Goal: Subscribe to service/newsletter

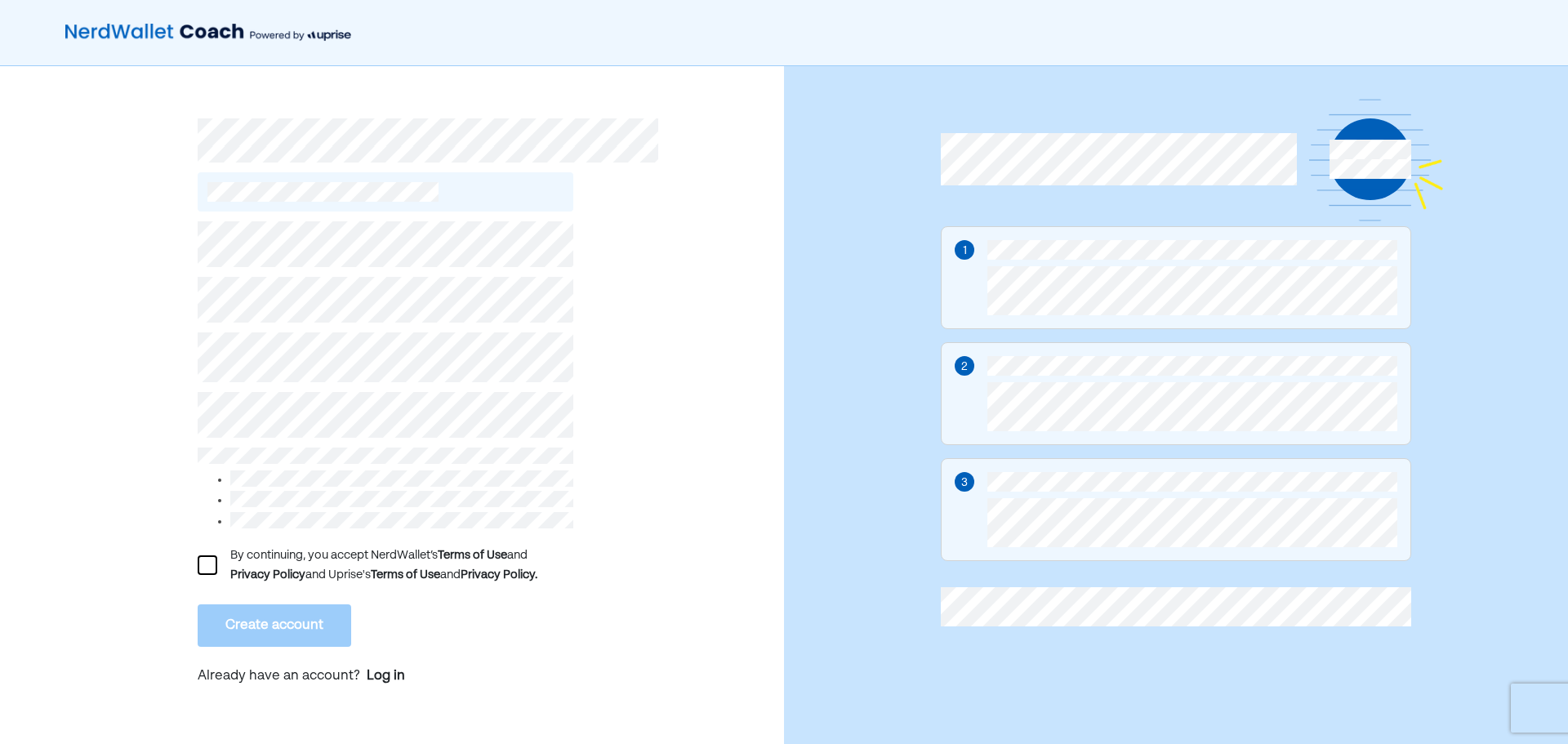
click at [214, 562] on div at bounding box center [207, 565] width 20 height 20
click at [241, 637] on button "Create account" at bounding box center [275, 625] width 153 height 43
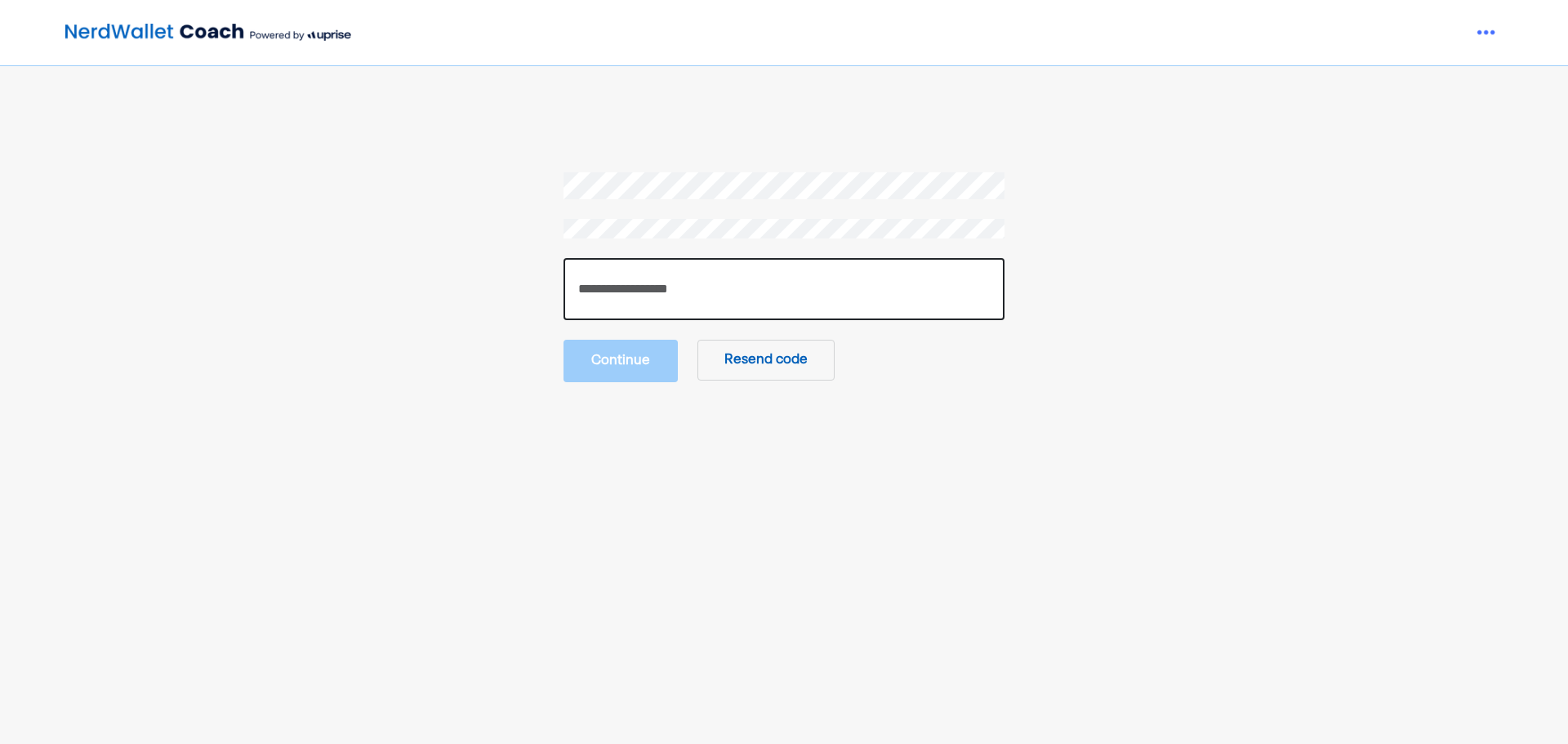
click at [675, 279] on input "number" at bounding box center [784, 290] width 441 height 62
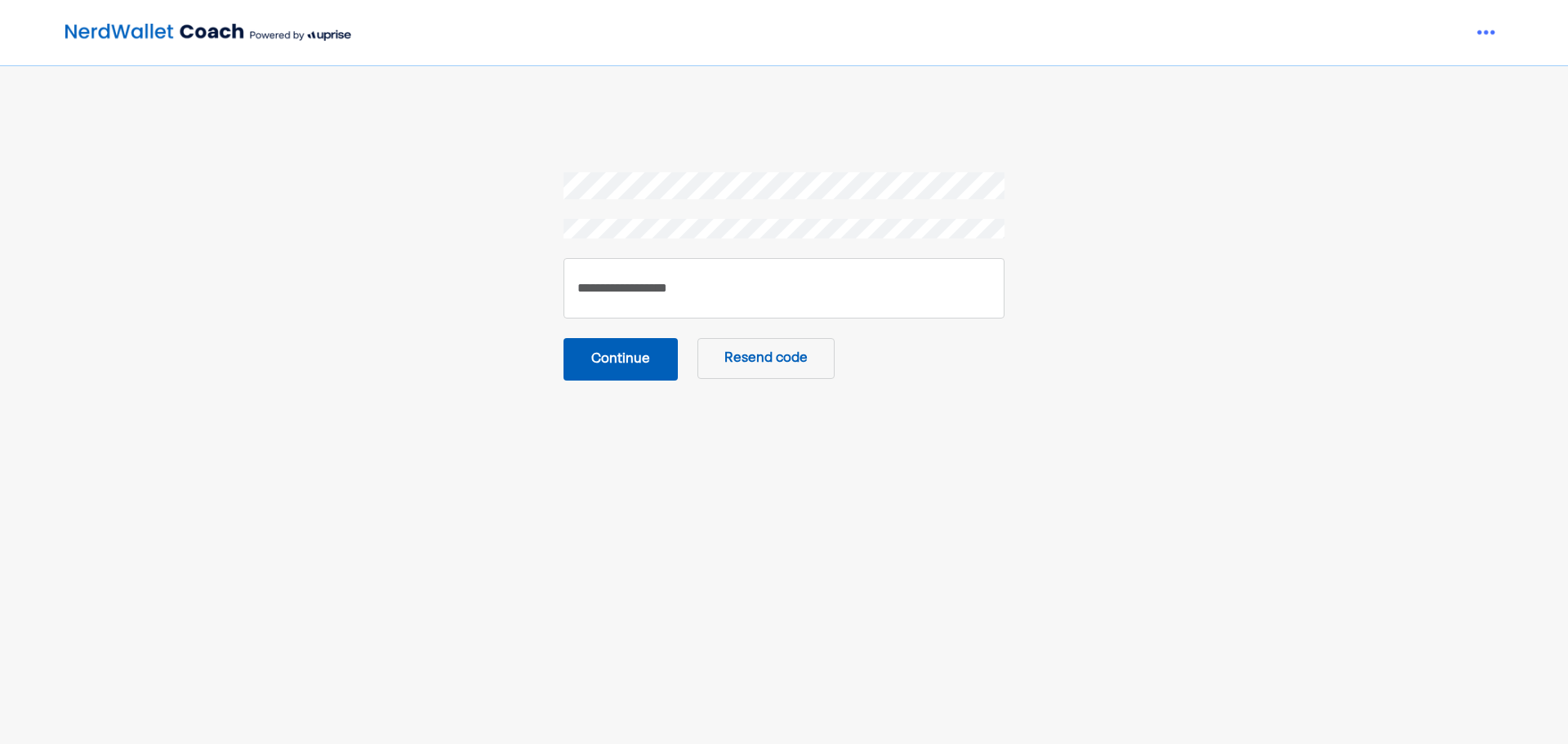
click at [646, 354] on button "Continue" at bounding box center [620, 359] width 115 height 43
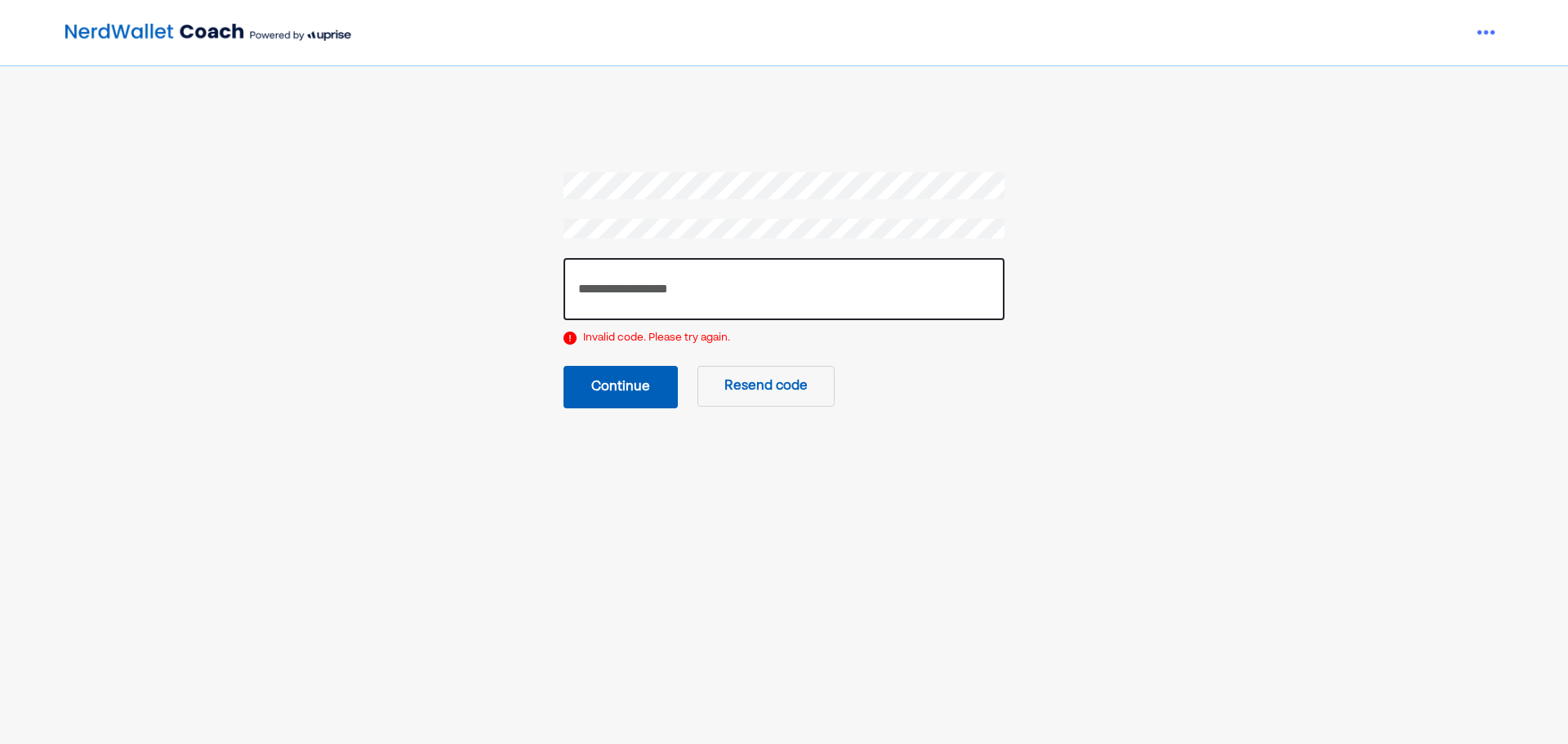
click at [674, 279] on input "******" at bounding box center [784, 290] width 441 height 62
type input "******"
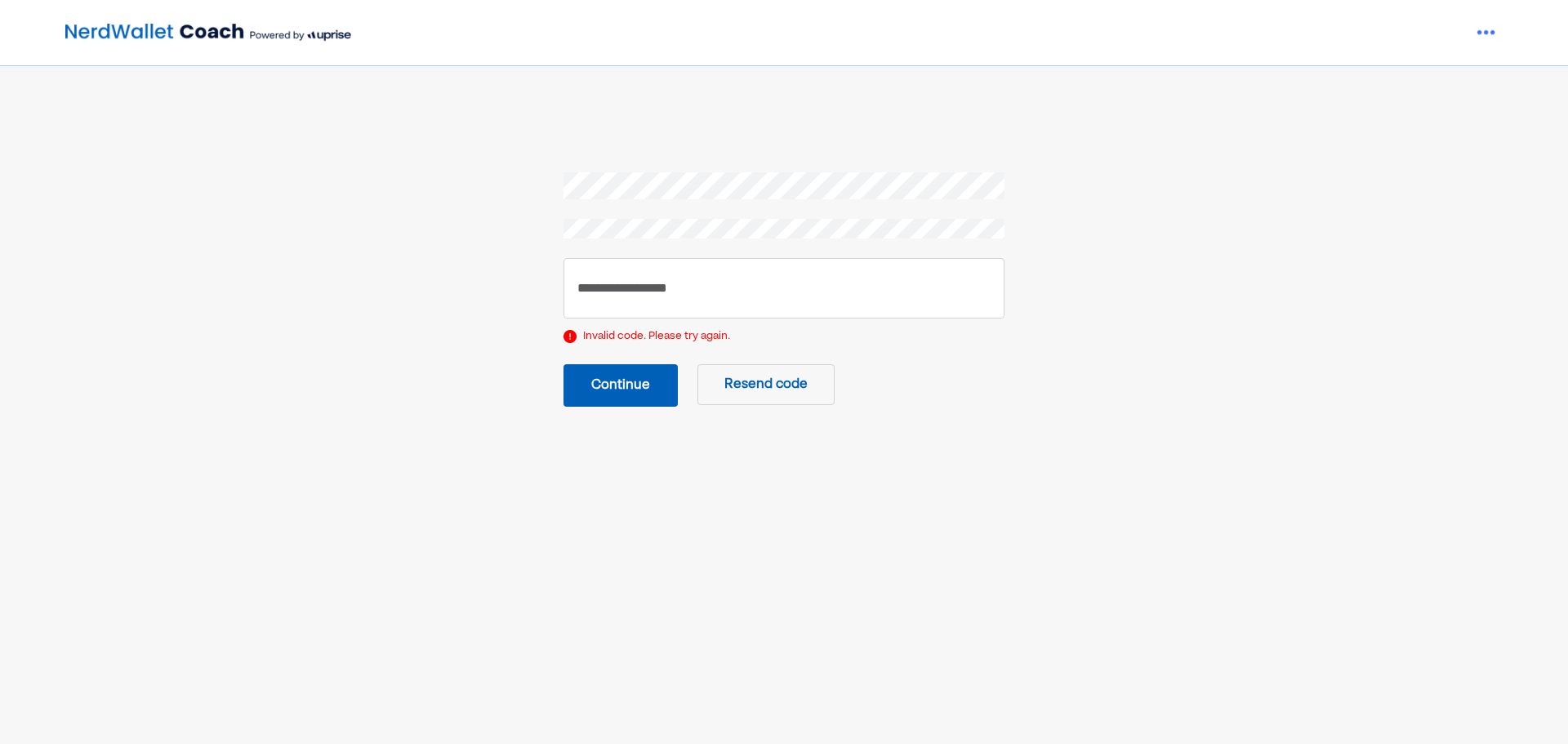
click at [610, 380] on button "Continue" at bounding box center [620, 385] width 115 height 43
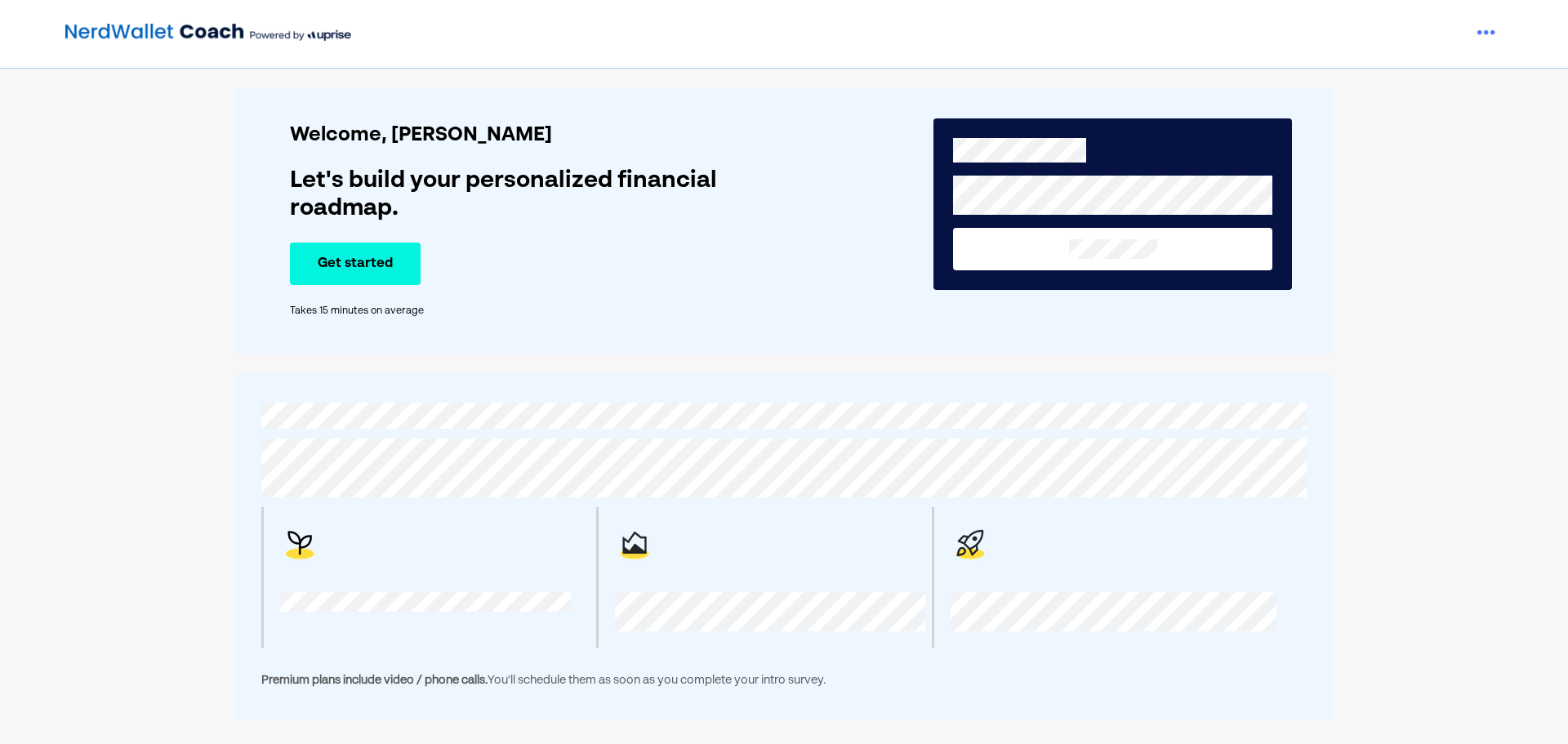
click at [374, 260] on button "Get started" at bounding box center [355, 263] width 131 height 43
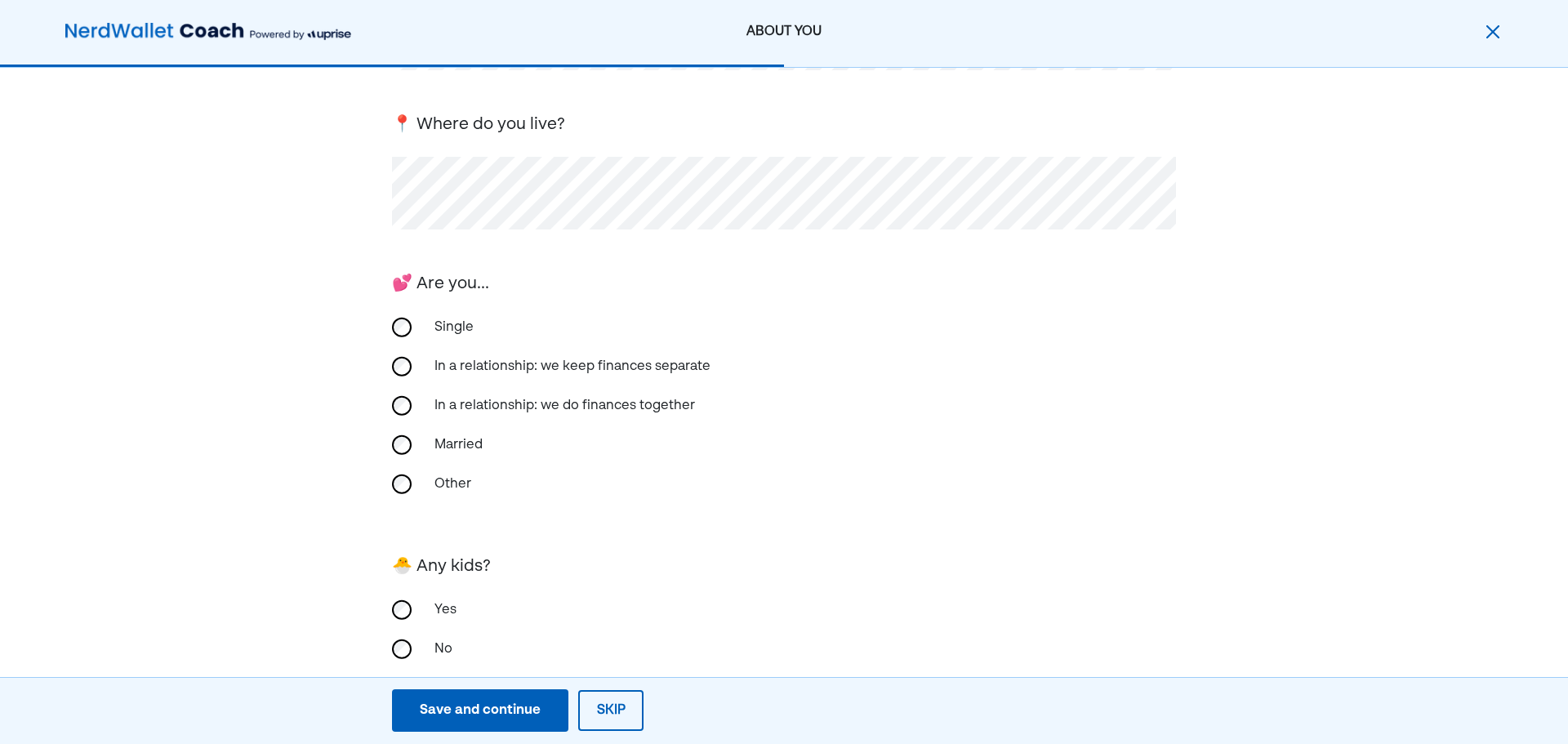
scroll to position [255, 0]
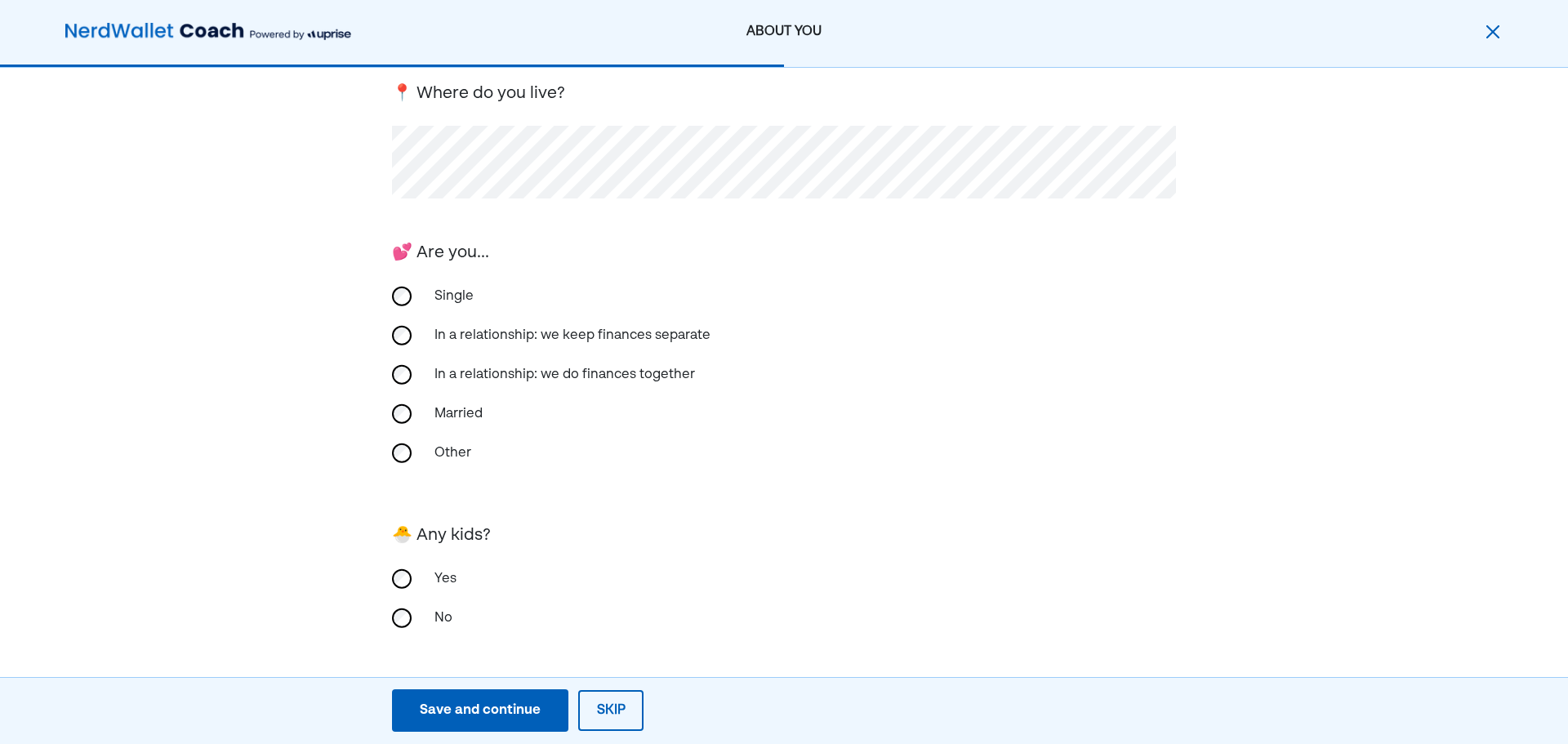
click at [462, 699] on button "Save and continue Save Save and continue" at bounding box center [480, 710] width 176 height 43
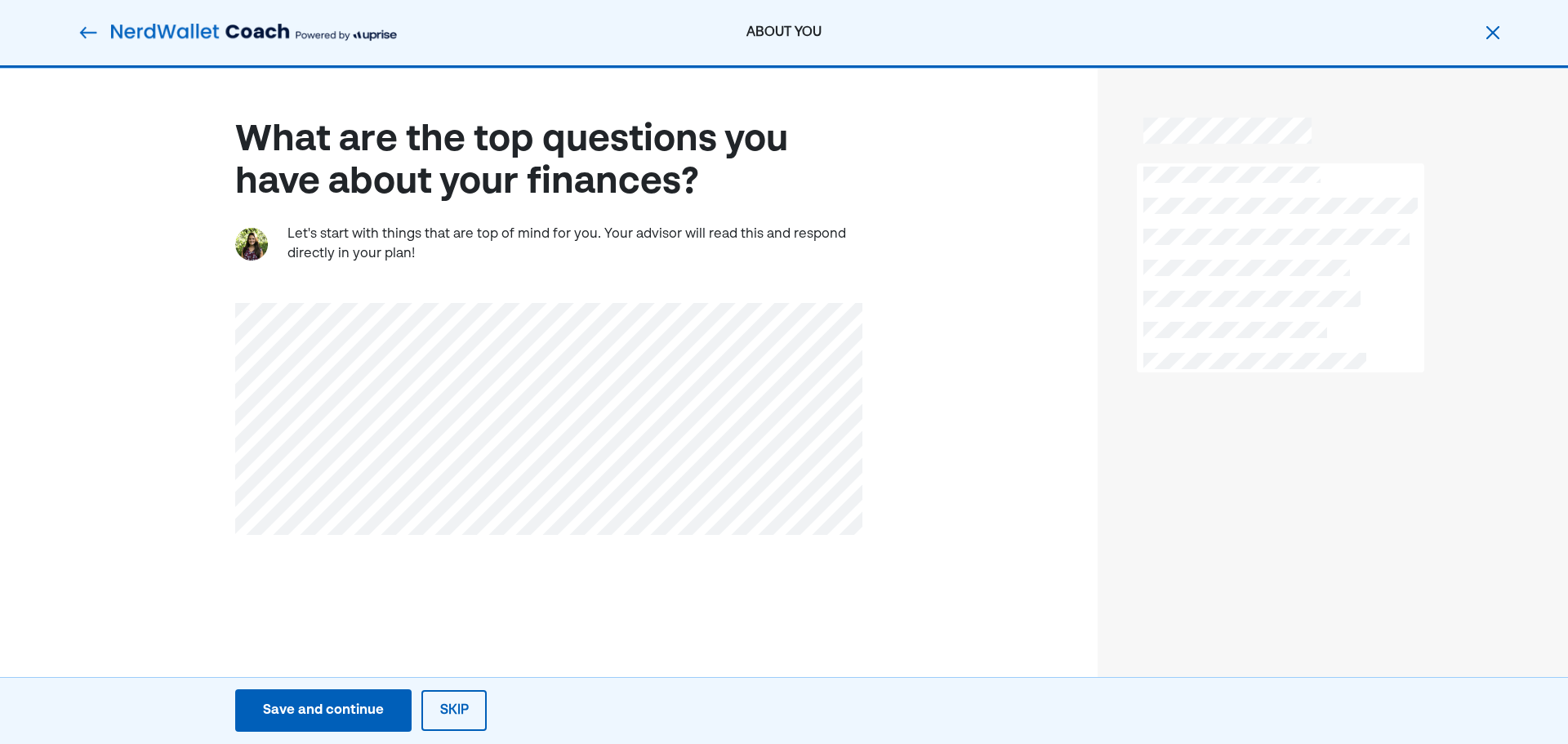
click at [342, 700] on button "Save and continue Save Save and continue" at bounding box center [323, 710] width 176 height 43
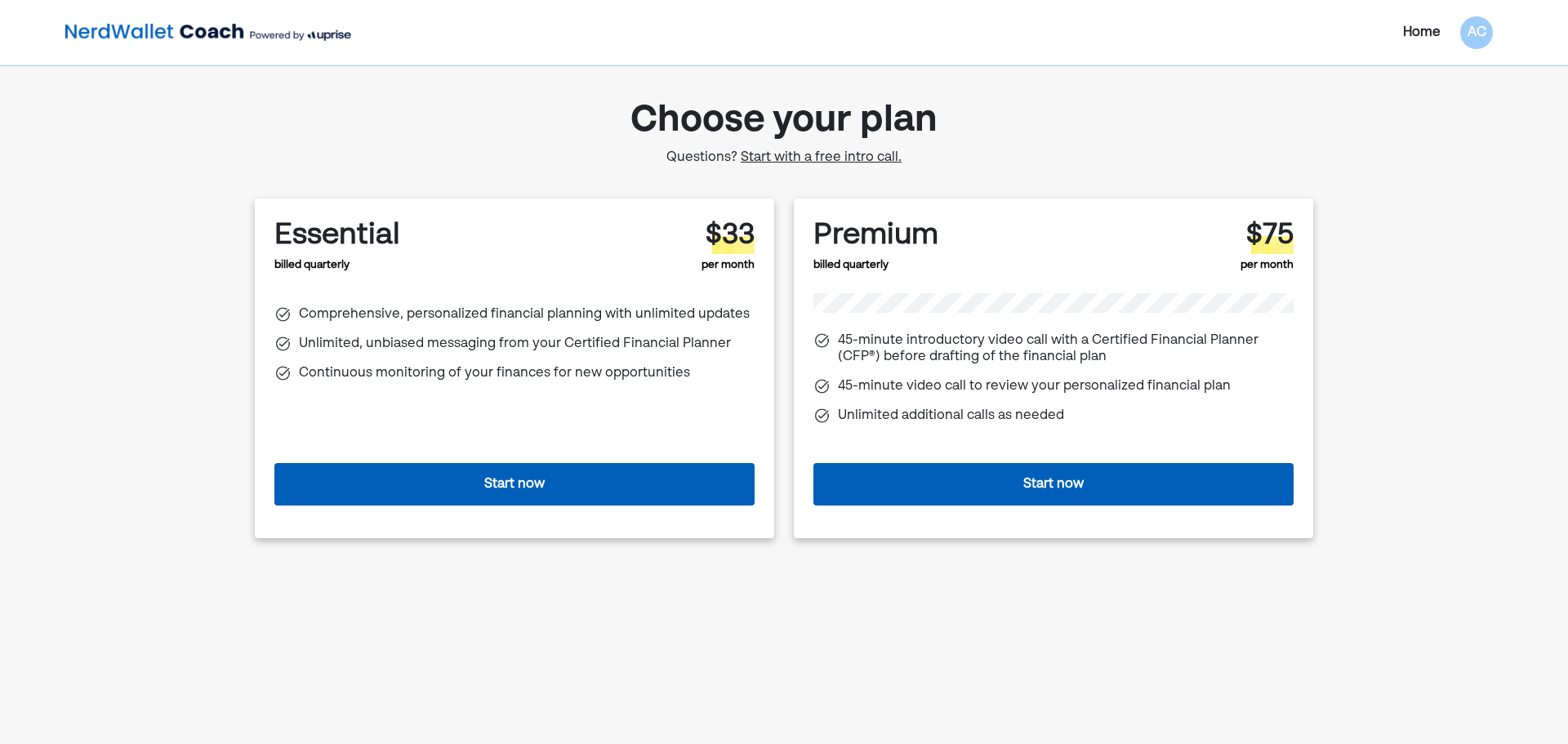
click at [517, 474] on button "Start now" at bounding box center [514, 484] width 480 height 43
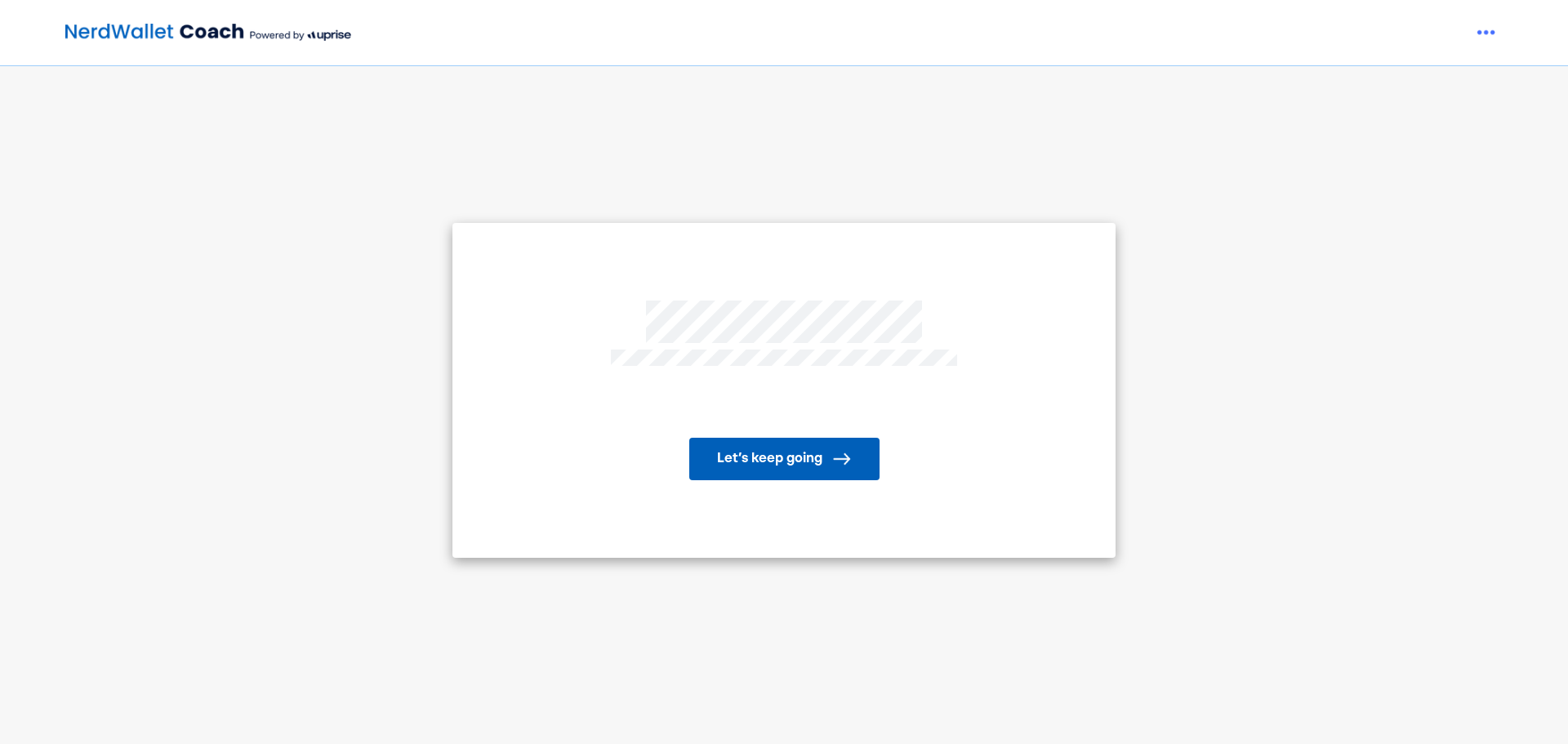
click at [789, 450] on button "Let’s keep going" at bounding box center [784, 458] width 190 height 43
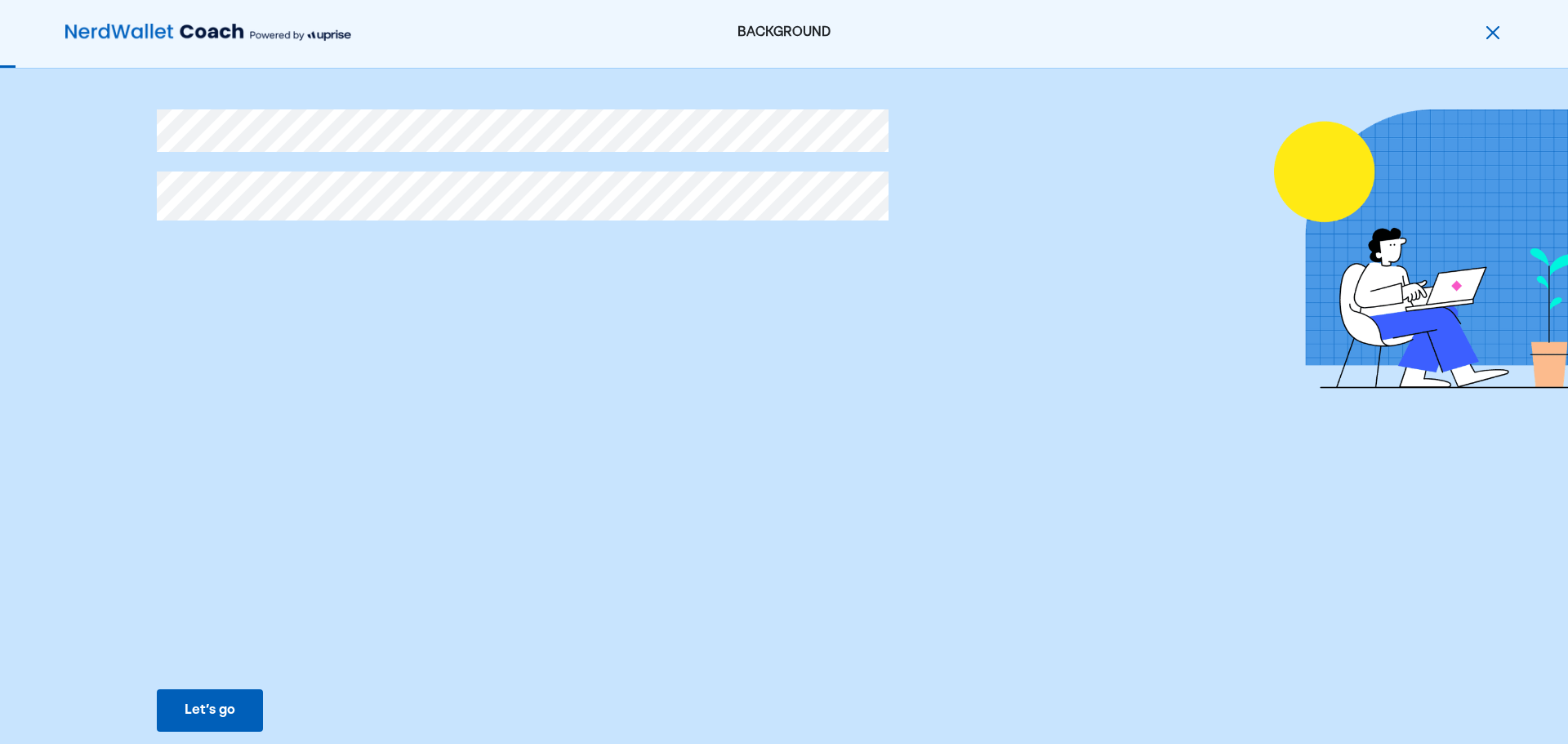
click at [220, 706] on div "Let’s go" at bounding box center [209, 710] width 50 height 20
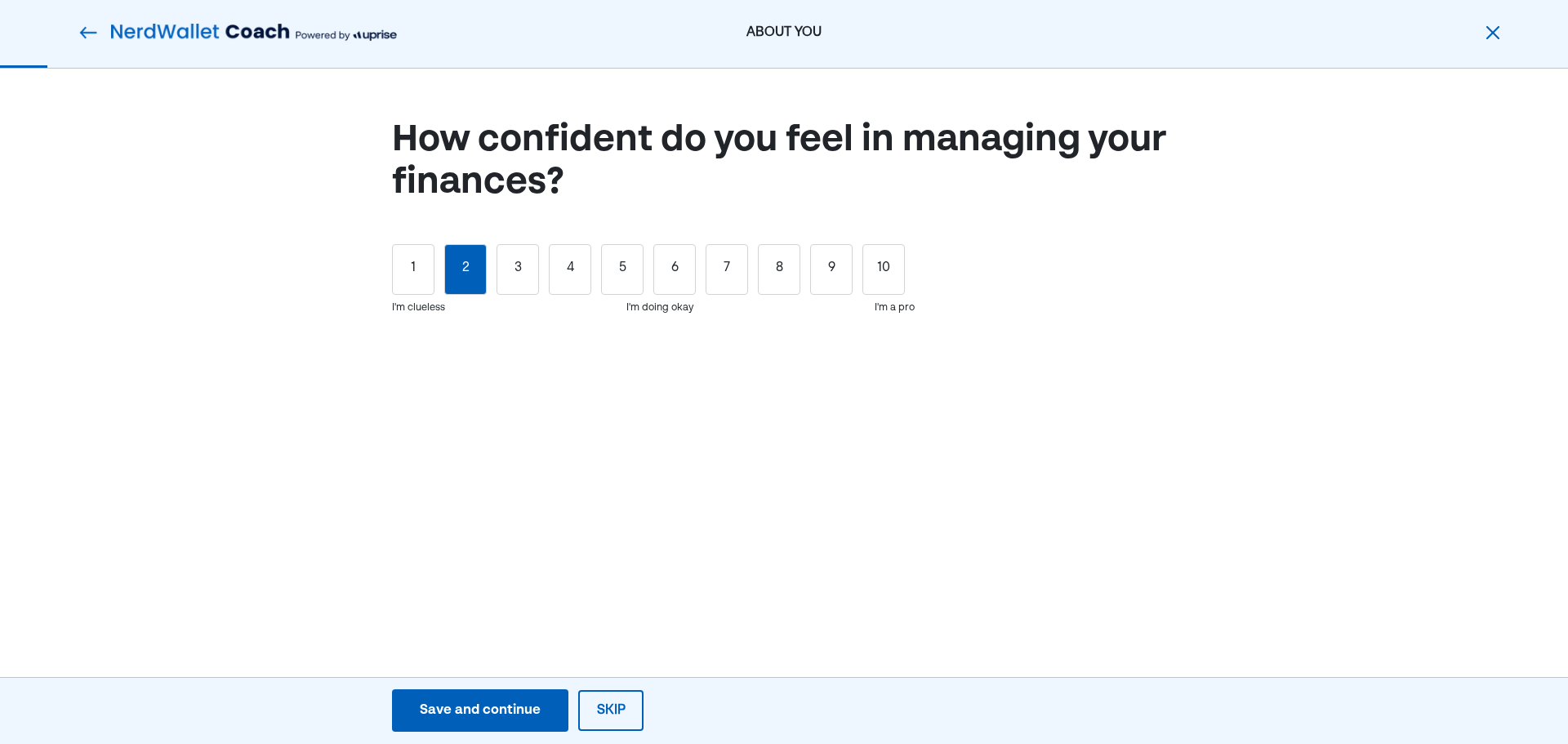
click at [448, 286] on div "2" at bounding box center [465, 269] width 43 height 50
click at [396, 274] on div "1" at bounding box center [413, 269] width 43 height 50
click at [480, 717] on div "Save and continue" at bounding box center [480, 710] width 121 height 20
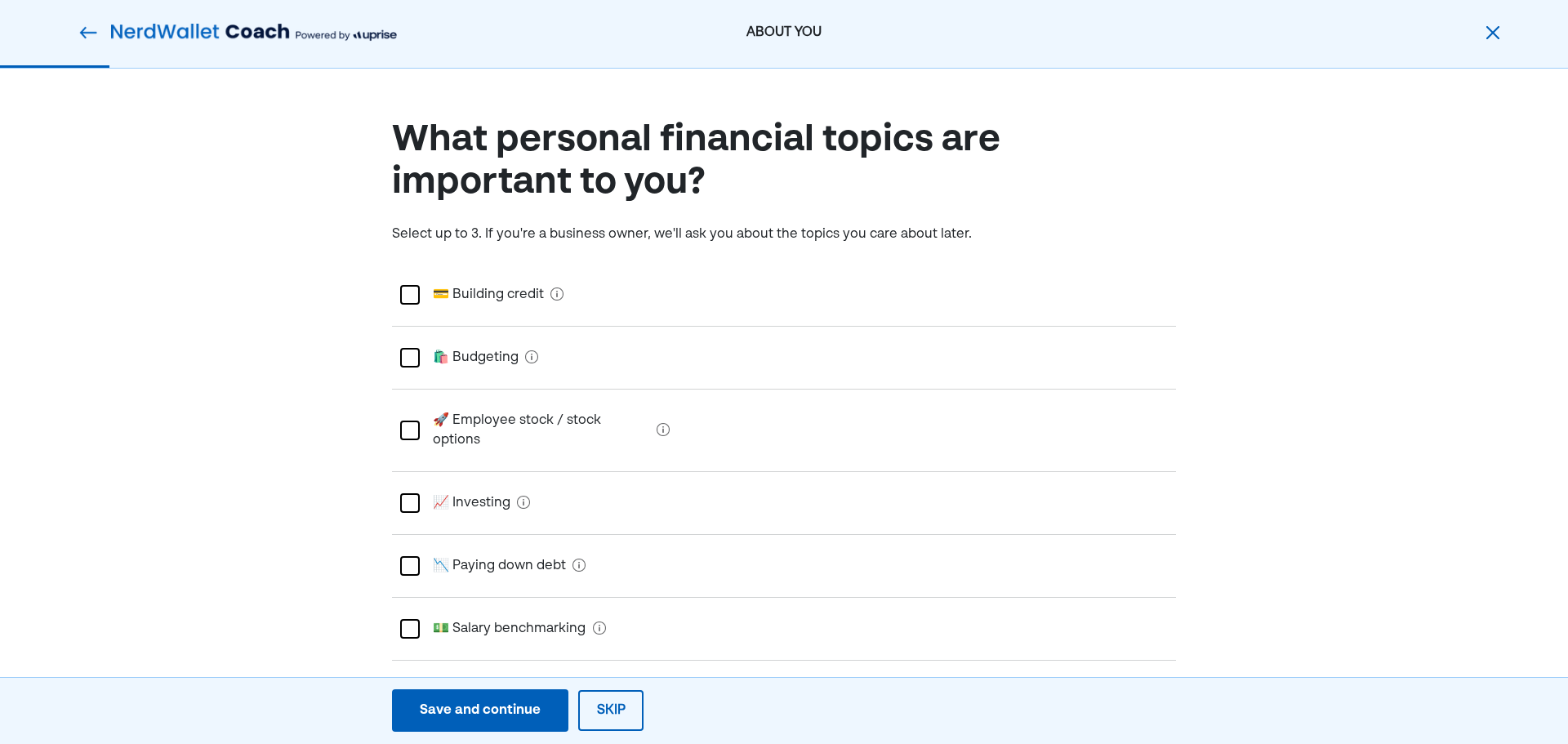
click at [408, 296] on div at bounding box center [410, 294] width 20 height 20
click at [408, 365] on div at bounding box center [410, 358] width 20 height 20
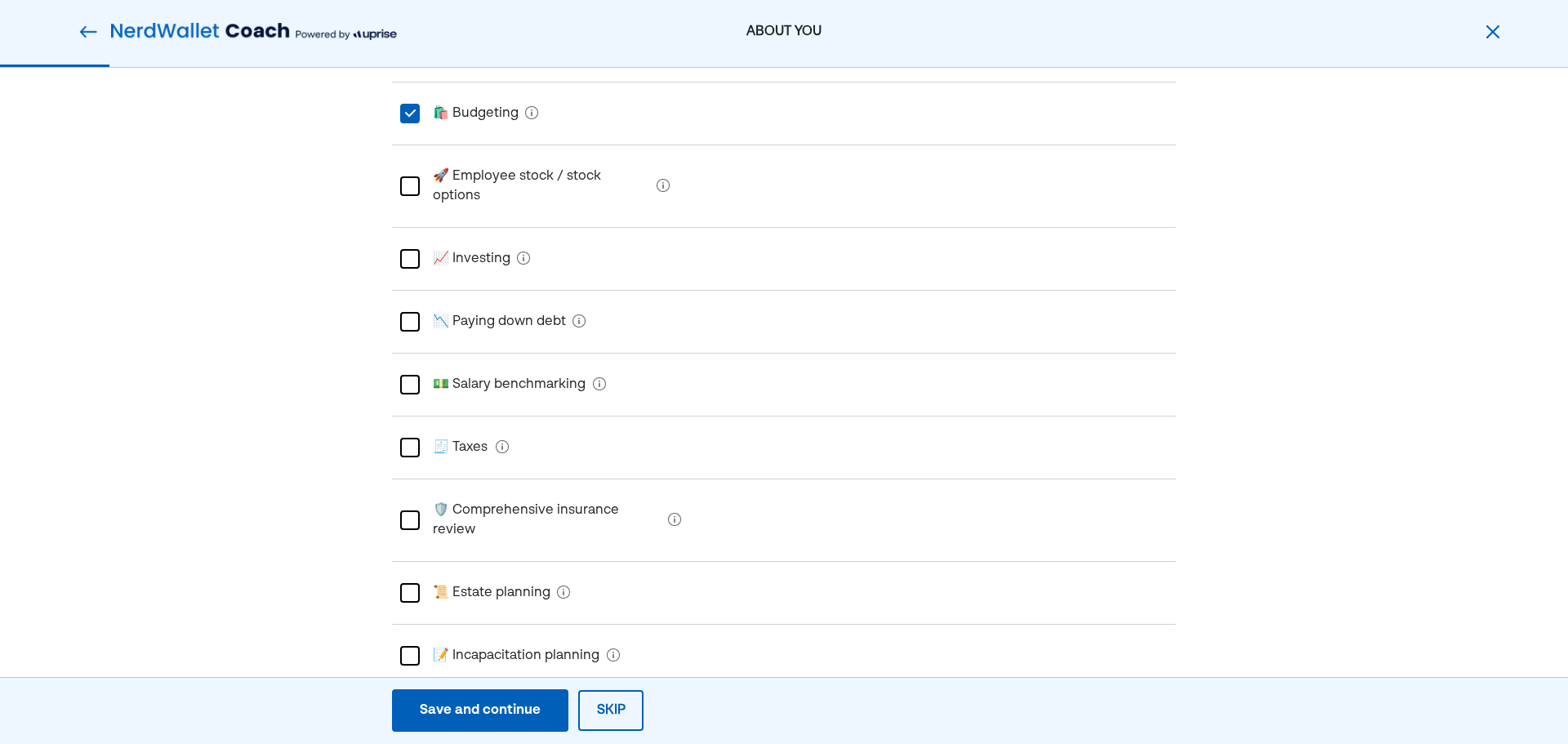
scroll to position [245, 0]
click at [404, 290] on div "📉 Paying down debt" at bounding box center [784, 321] width 784 height 62
click at [415, 374] on div at bounding box center [410, 383] width 20 height 20
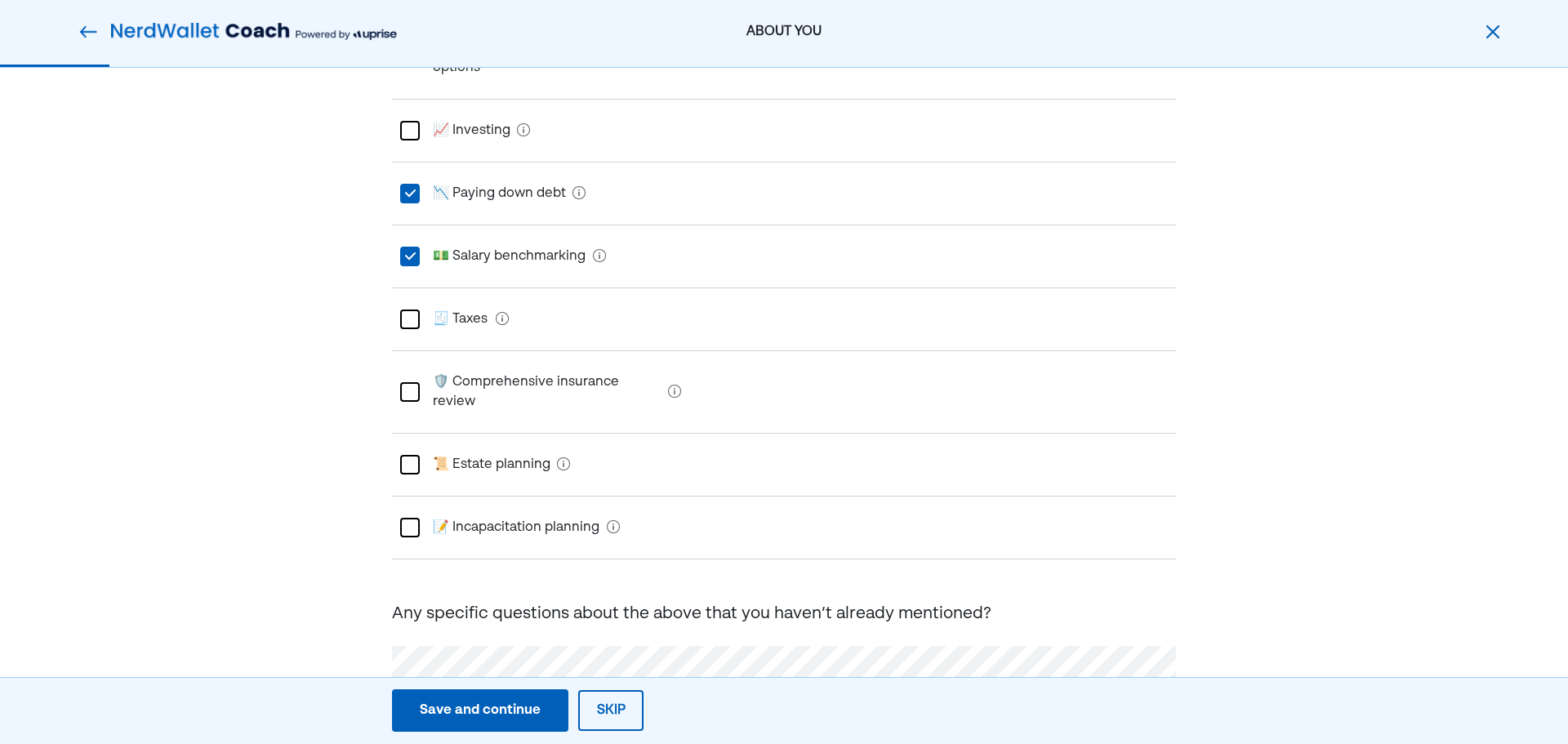
scroll to position [379, 0]
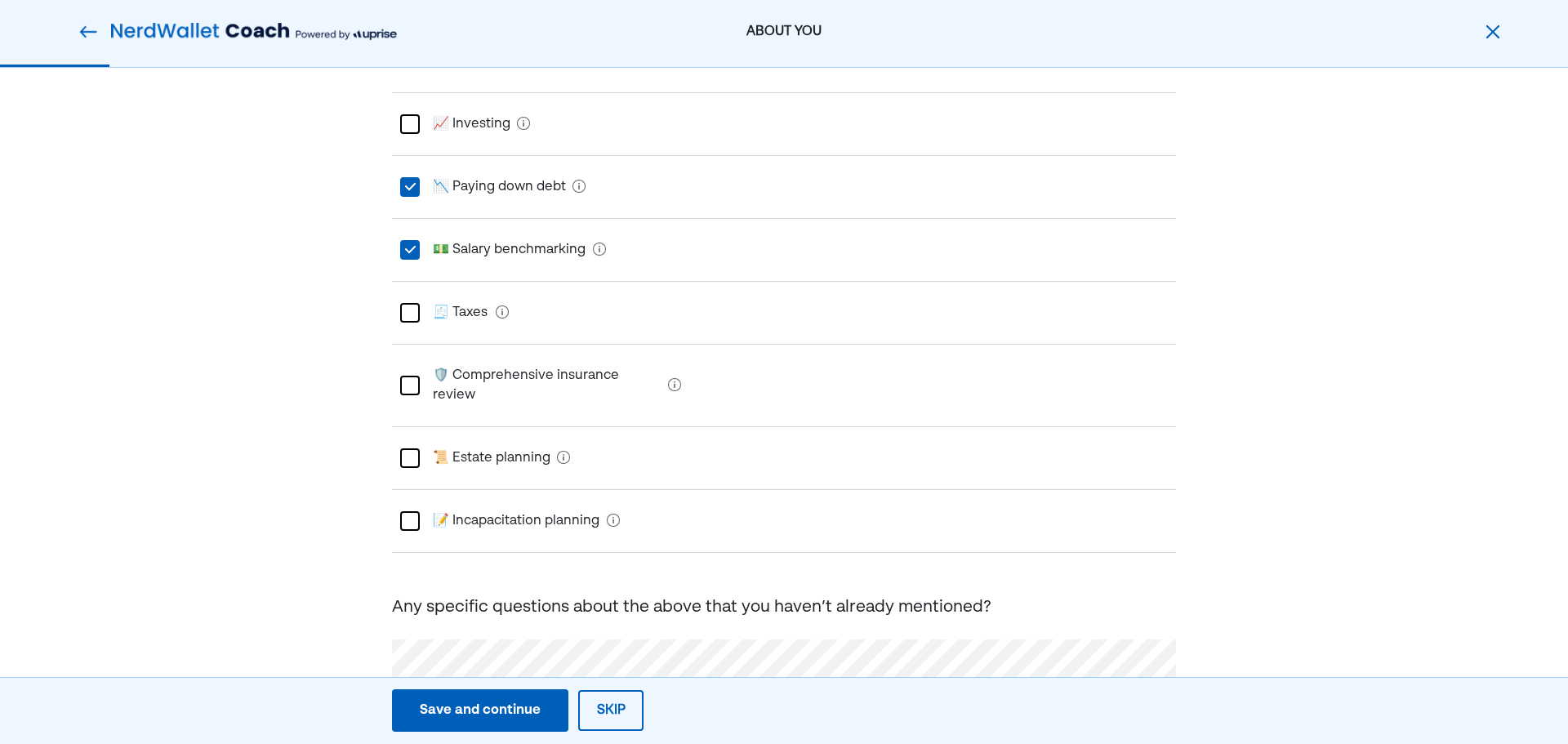
click at [511, 700] on button "Save and continue Save Save and continue" at bounding box center [480, 710] width 176 height 43
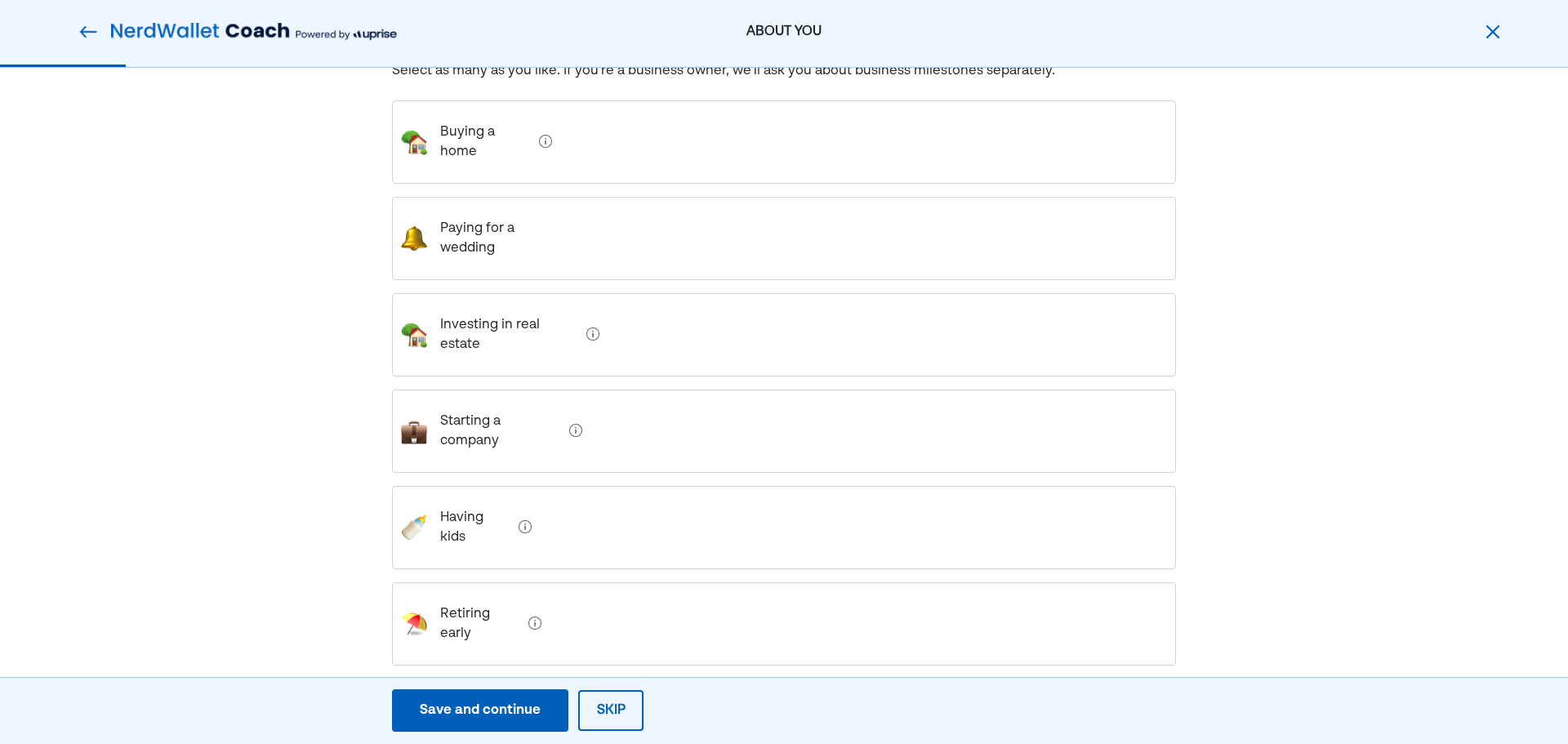
scroll to position [207, 0]
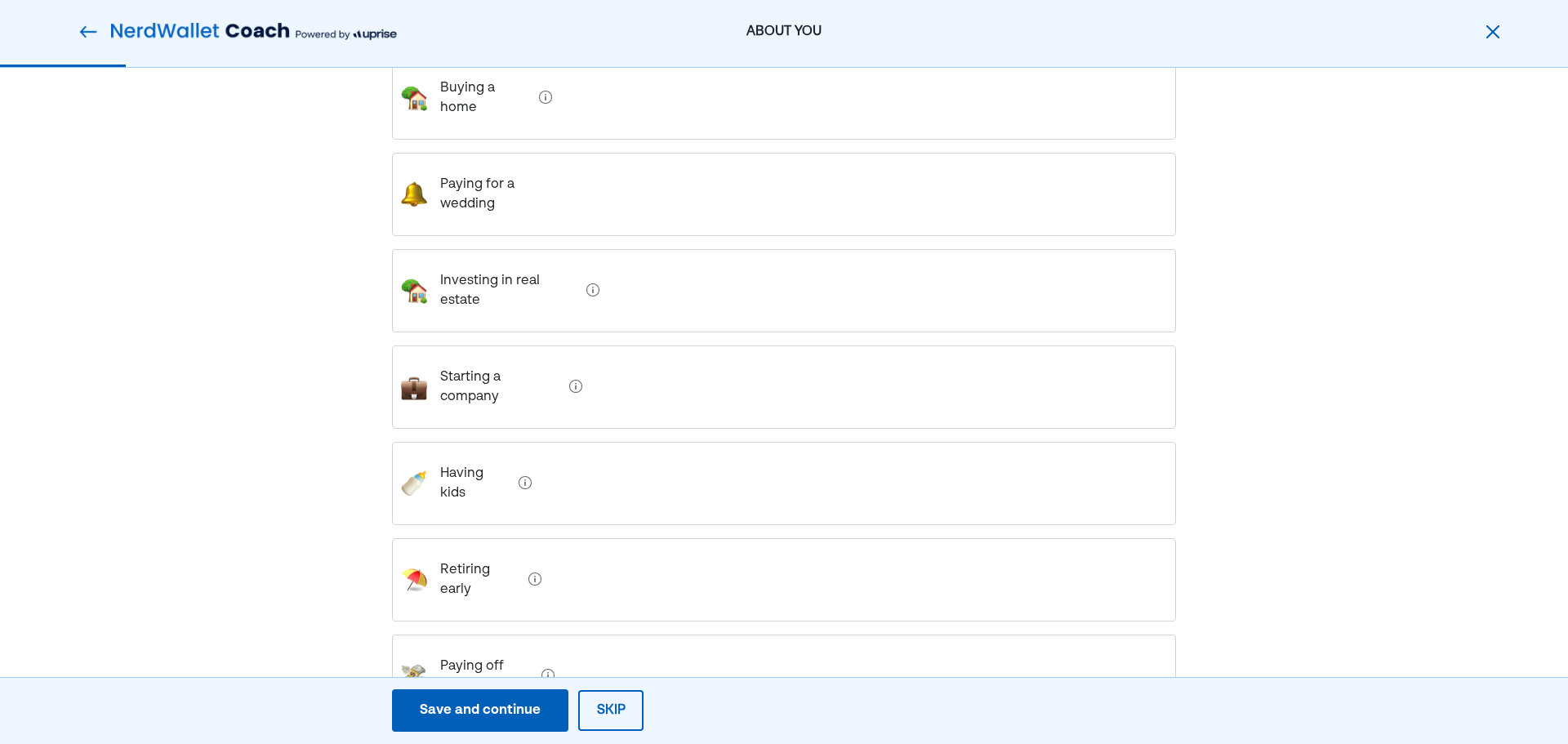
click at [486, 644] on debt "Paying off debt" at bounding box center [481, 676] width 108 height 65
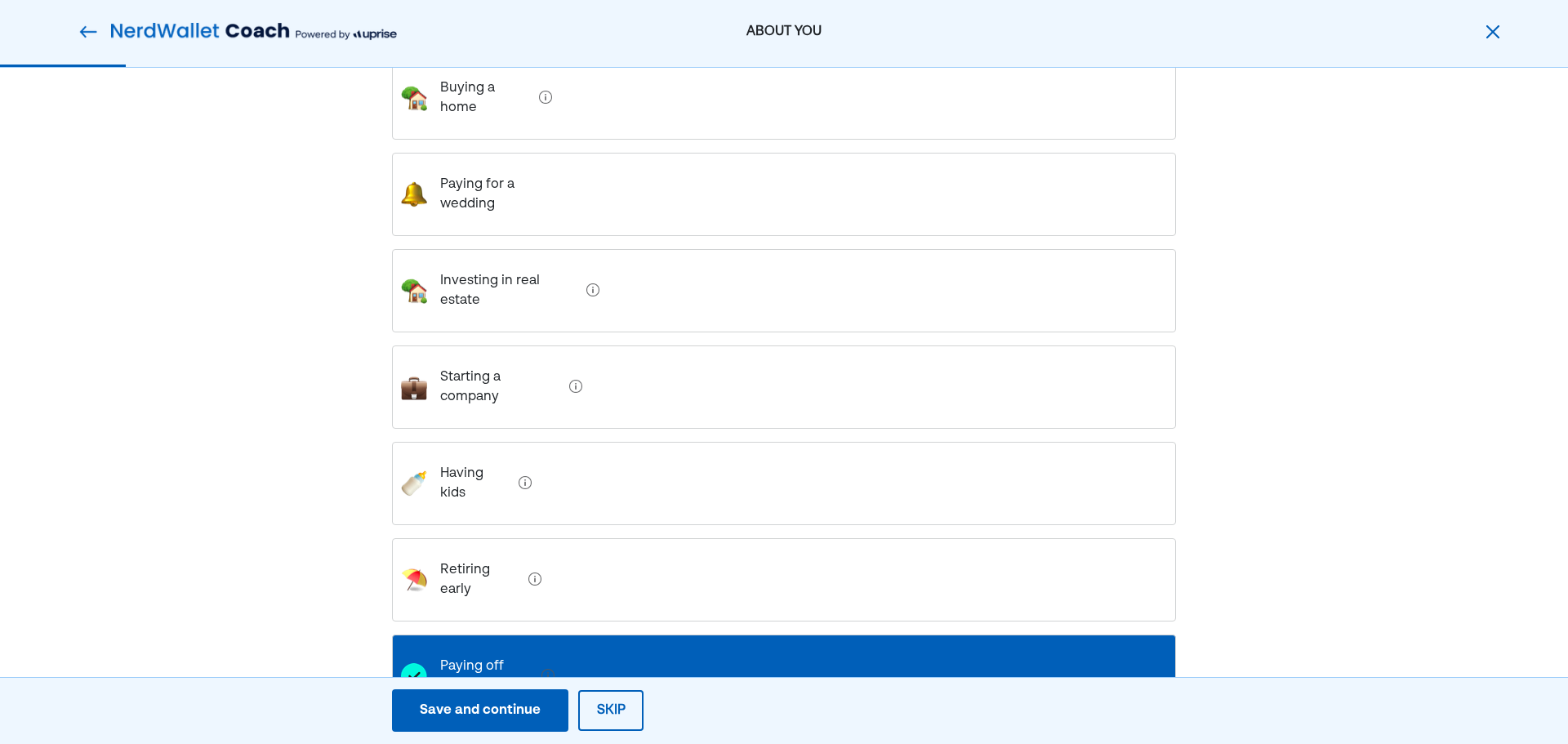
click at [493, 715] on div "Save and continue" at bounding box center [480, 710] width 121 height 20
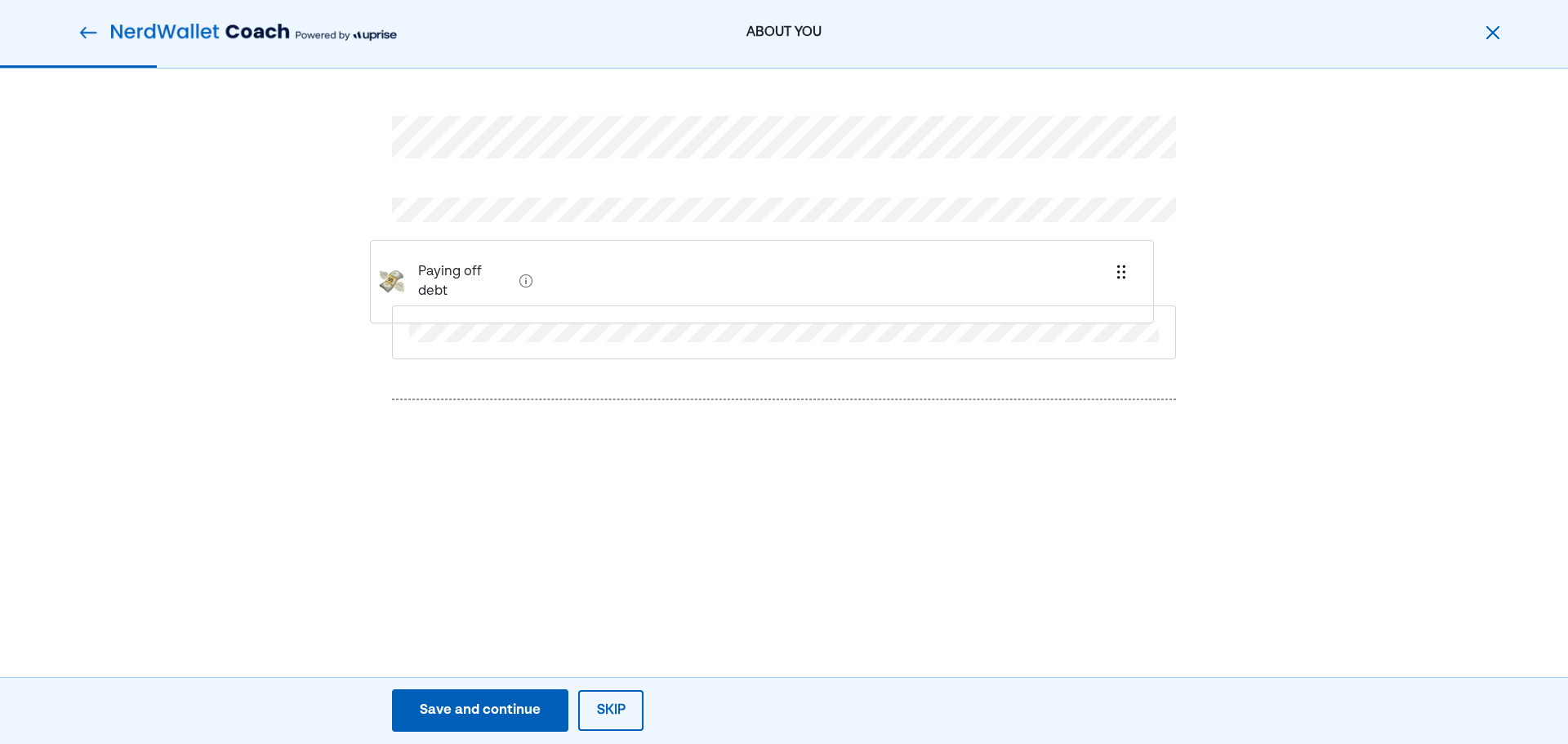
drag, startPoint x: 499, startPoint y: 431, endPoint x: 477, endPoint y: 283, distance: 149.6
click at [477, 283] on div "Paying off debt" at bounding box center [784, 299] width 784 height 445
click at [468, 702] on div "Save and continue" at bounding box center [480, 710] width 121 height 20
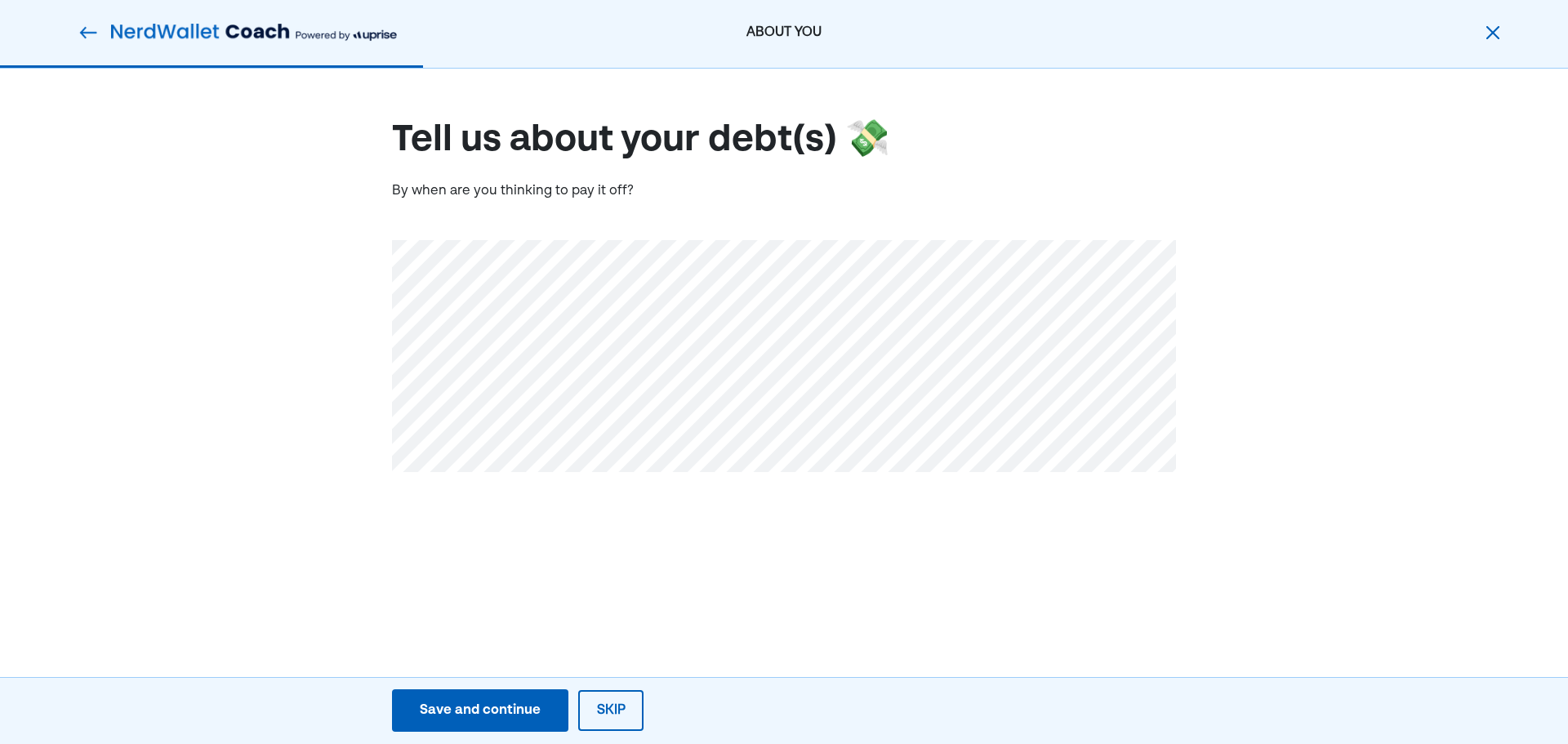
click at [422, 718] on div "Save and continue" at bounding box center [480, 710] width 121 height 20
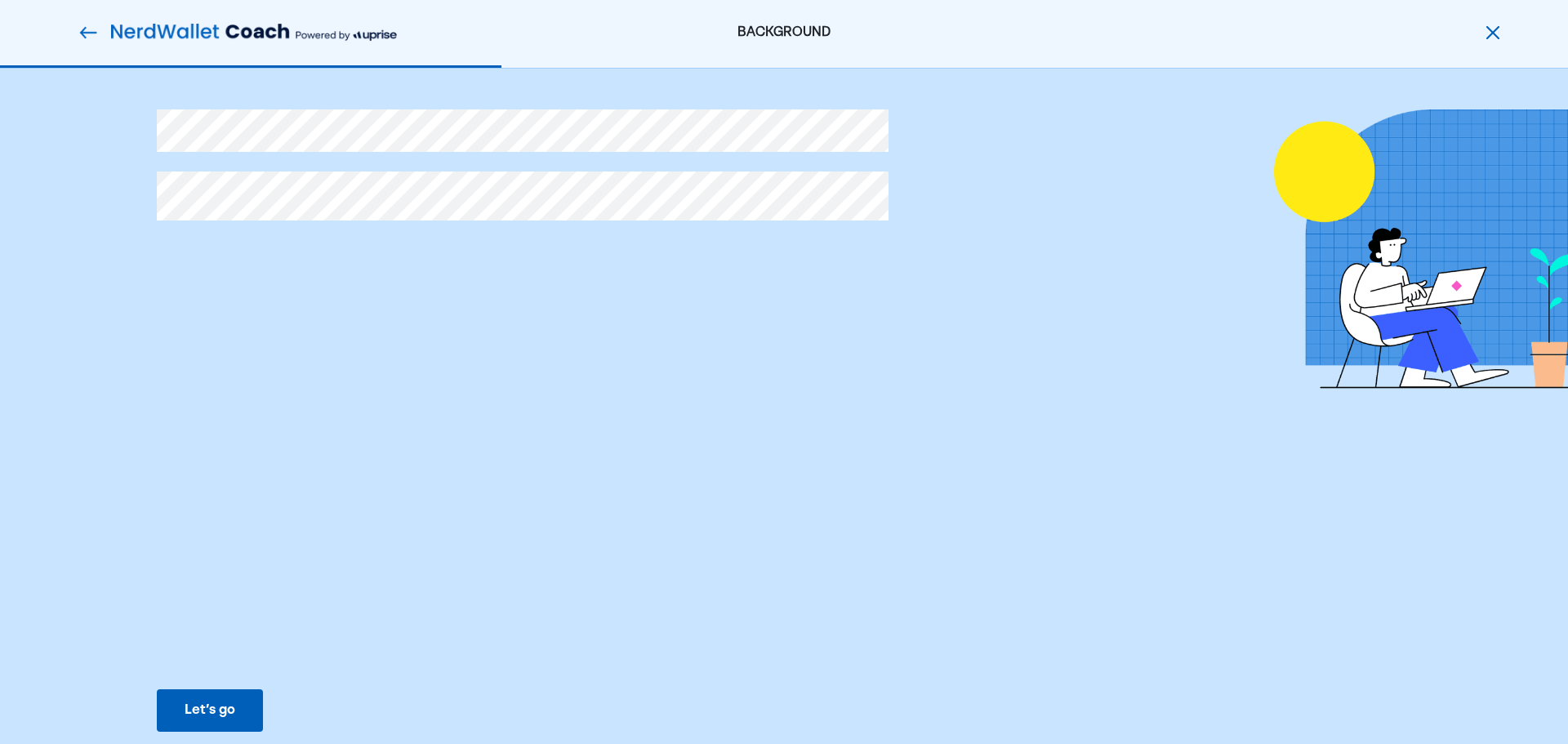
click at [213, 716] on div "Let’s go" at bounding box center [209, 710] width 50 height 20
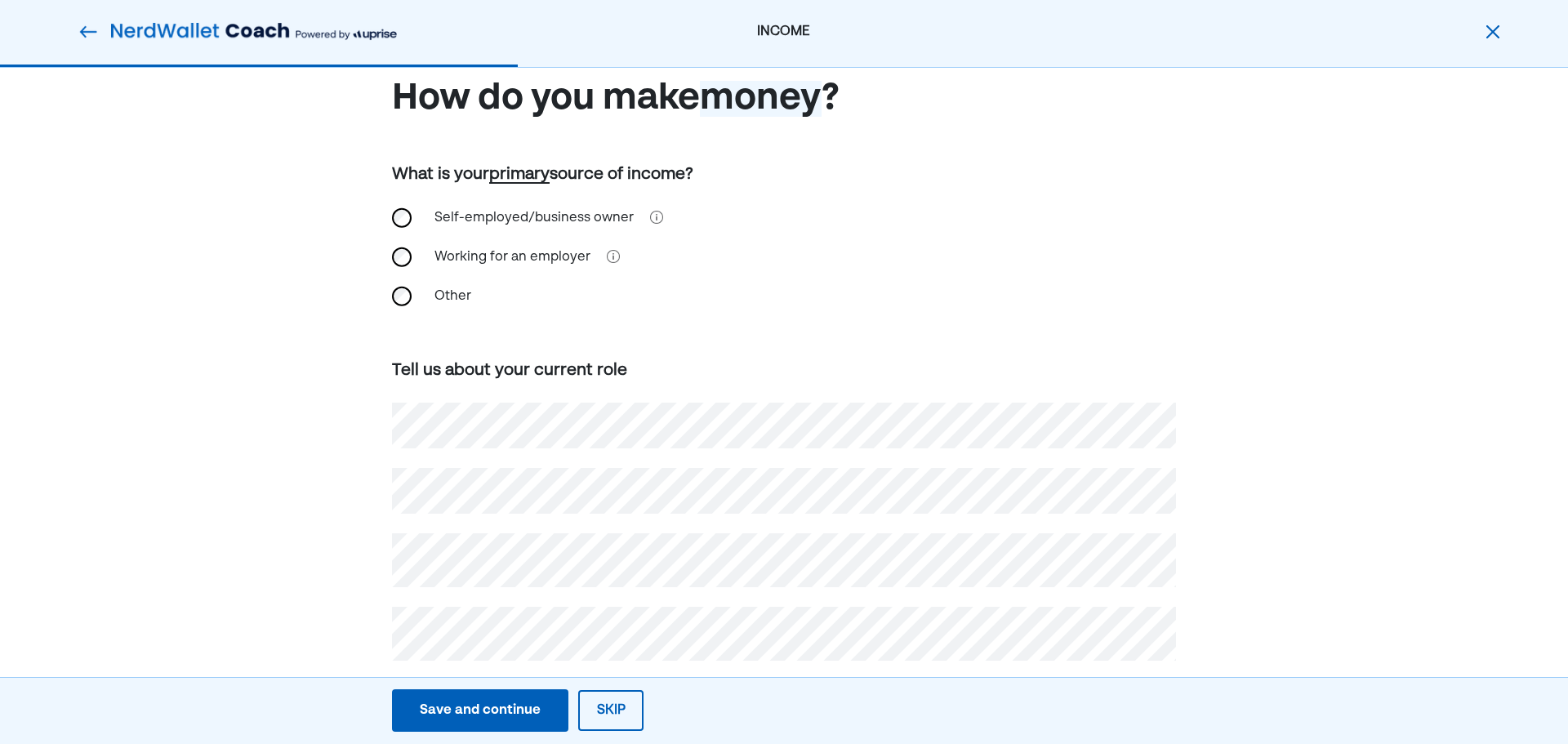
scroll to position [64, 0]
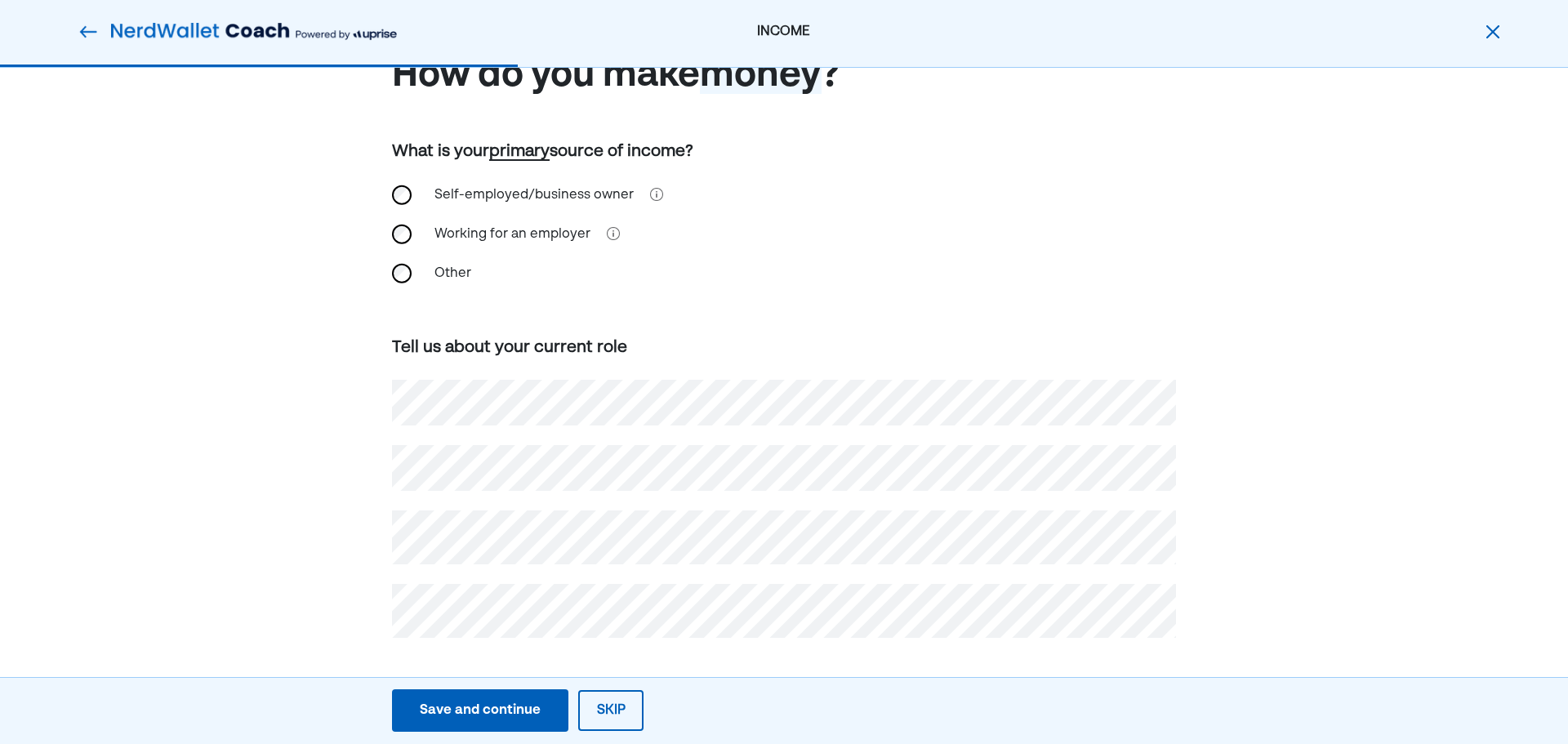
click at [456, 705] on div "Save and continue" at bounding box center [480, 710] width 121 height 20
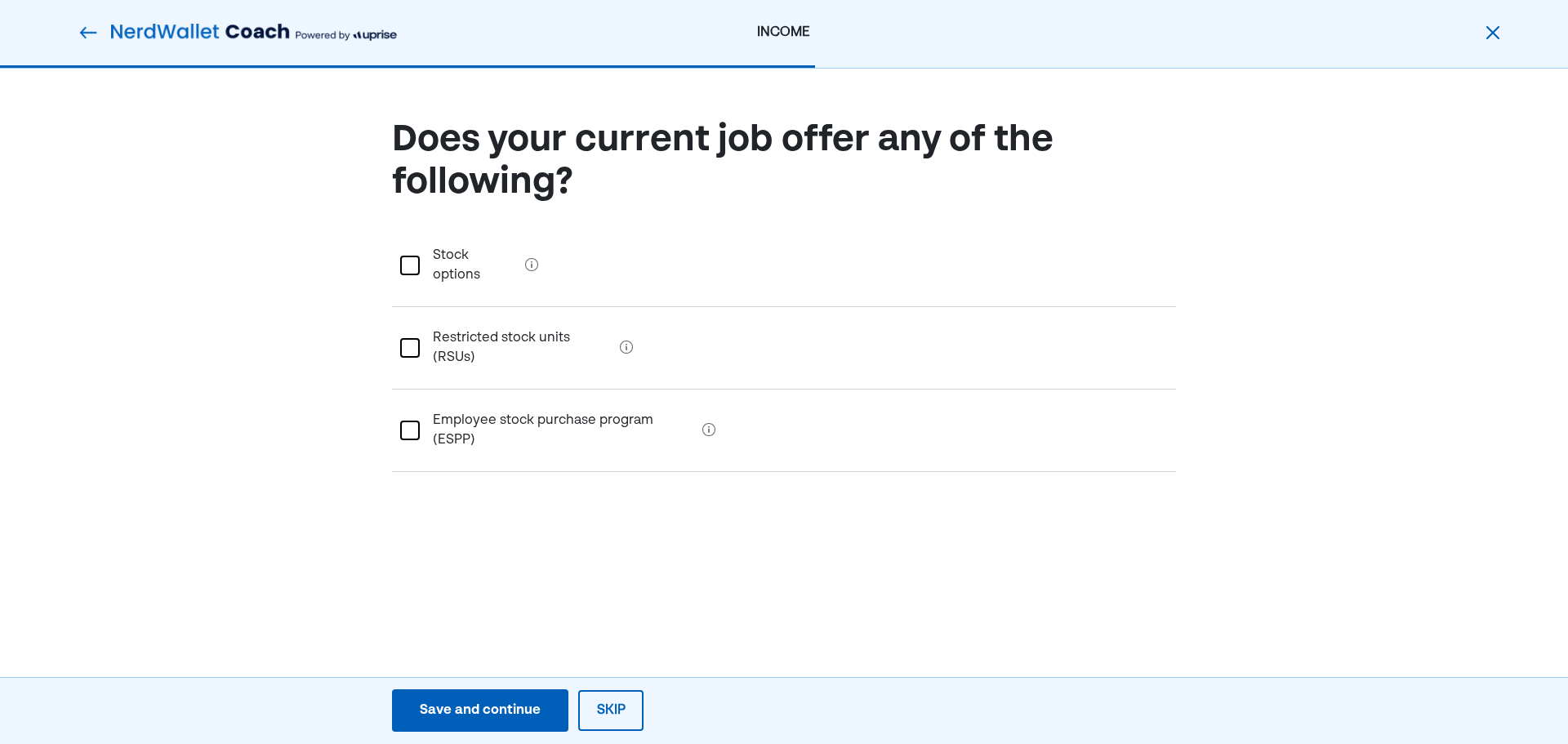
scroll to position [0, 0]
click at [489, 714] on div "Save and continue" at bounding box center [480, 710] width 121 height 20
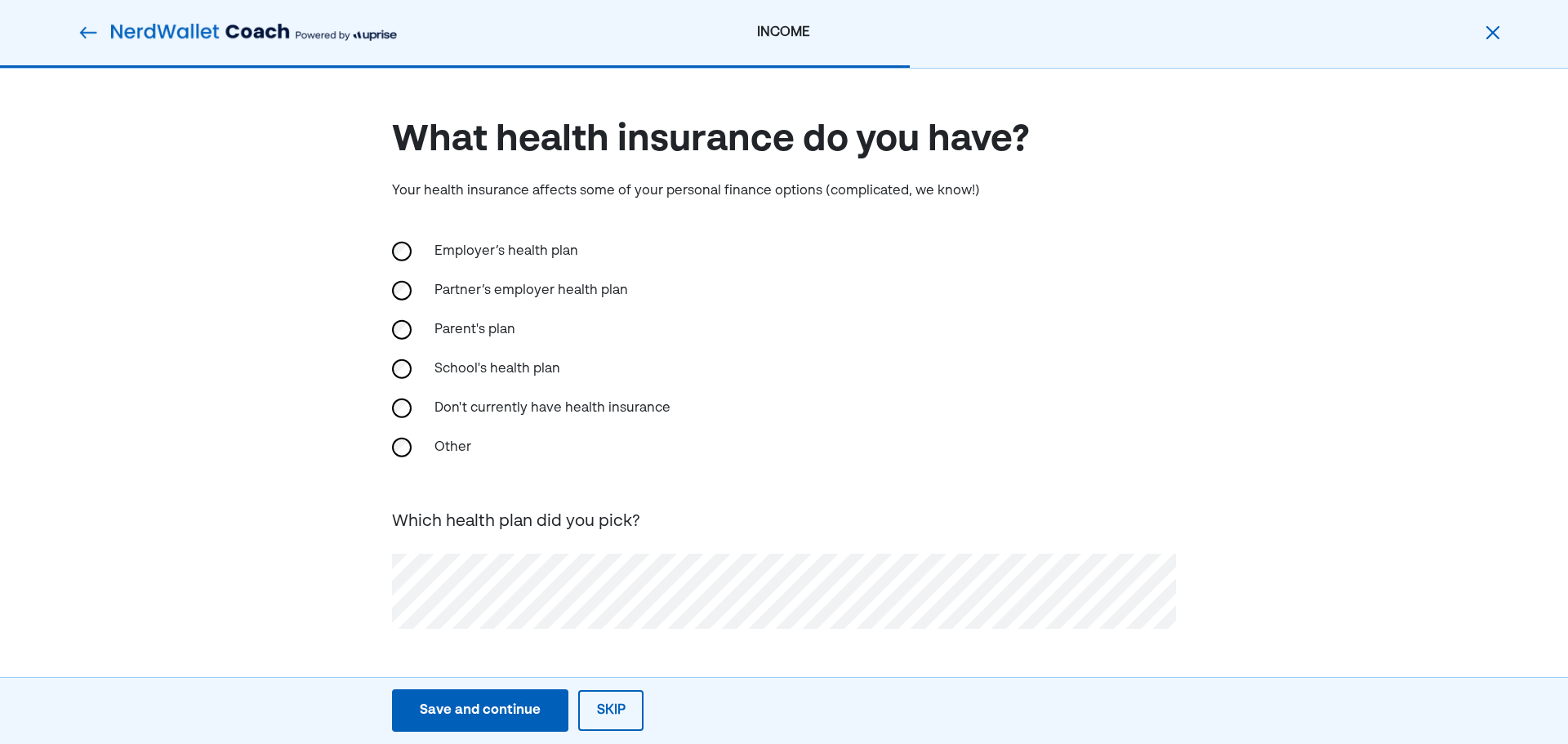
click at [418, 702] on button "Save and continue Save Save and continue" at bounding box center [480, 710] width 176 height 43
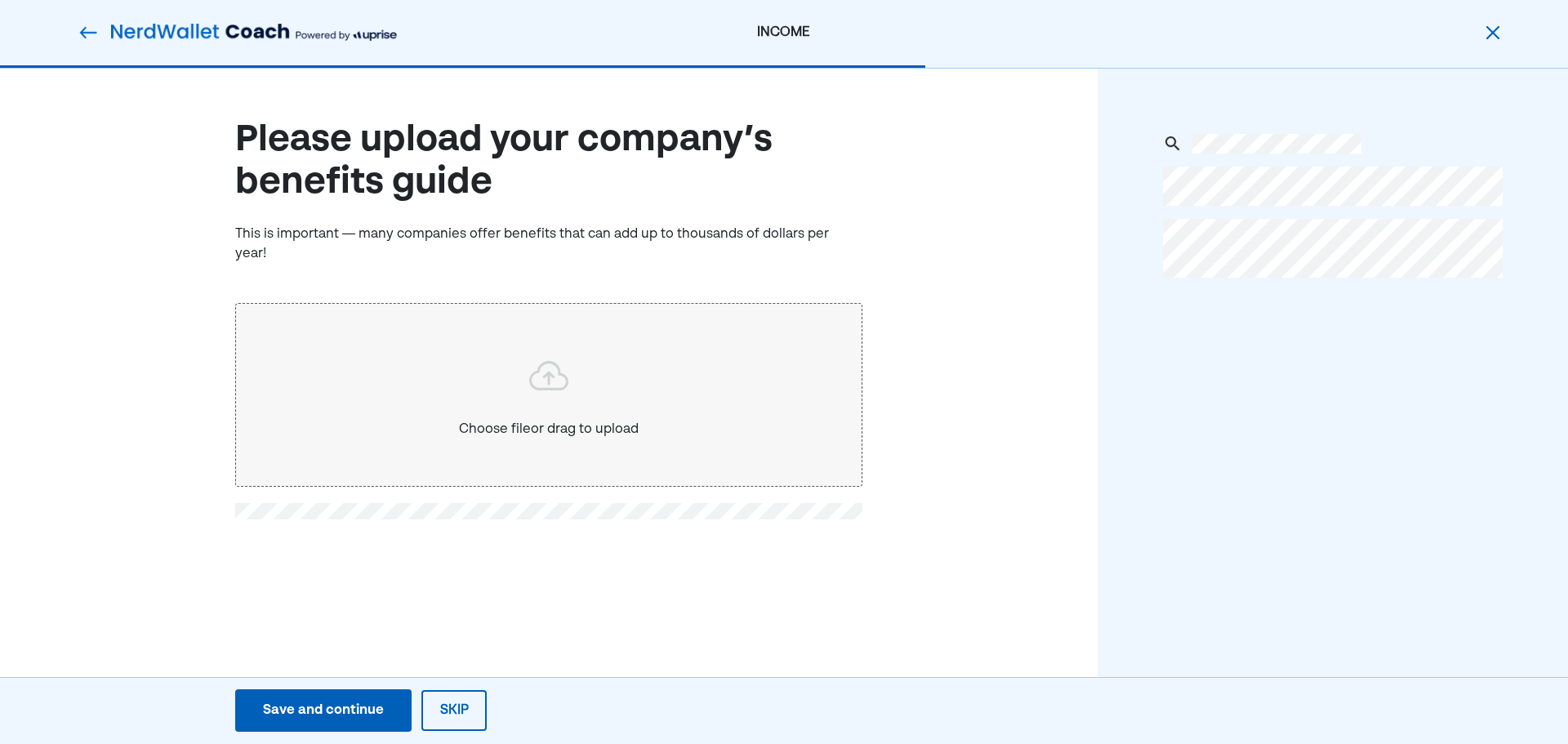
click at [446, 707] on button "Skip" at bounding box center [454, 710] width 65 height 41
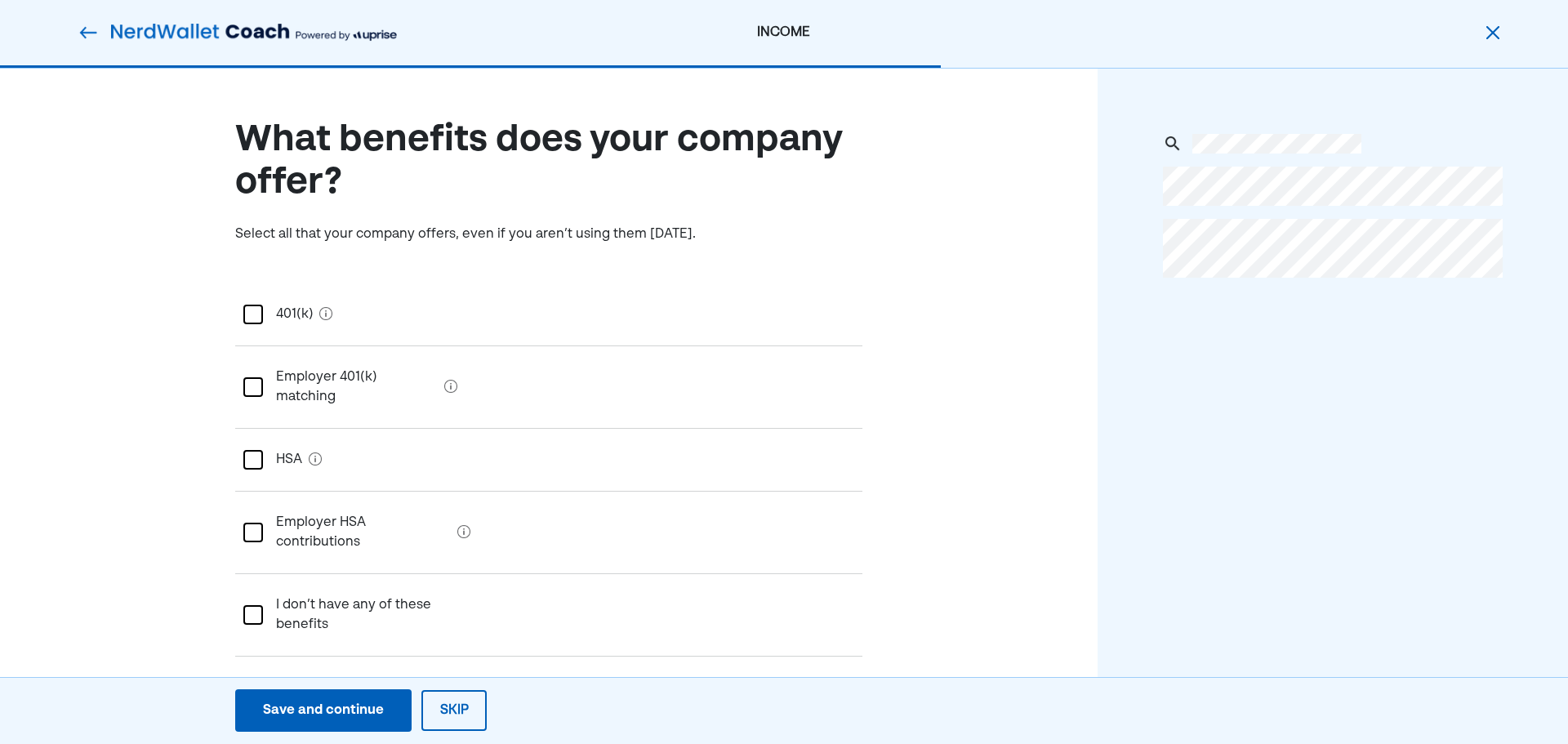
click at [256, 312] on div at bounding box center [253, 314] width 20 height 20
click at [247, 312] on div "L" at bounding box center [253, 314] width 20 height 20
click at [252, 378] on div at bounding box center [253, 387] width 20 height 20
click at [253, 450] on div at bounding box center [253, 459] width 20 height 20
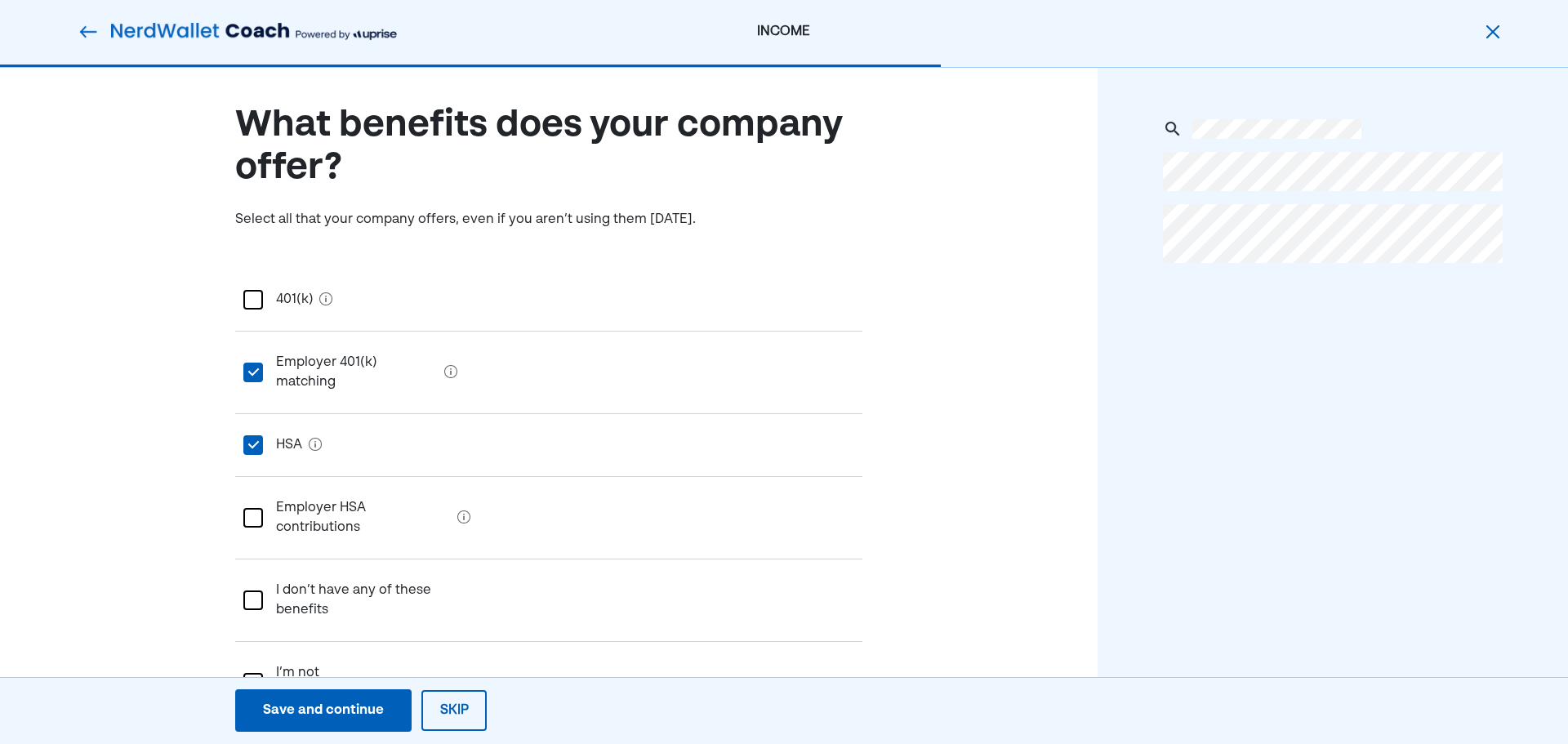
click at [330, 717] on div "Save and continue" at bounding box center [324, 710] width 121 height 20
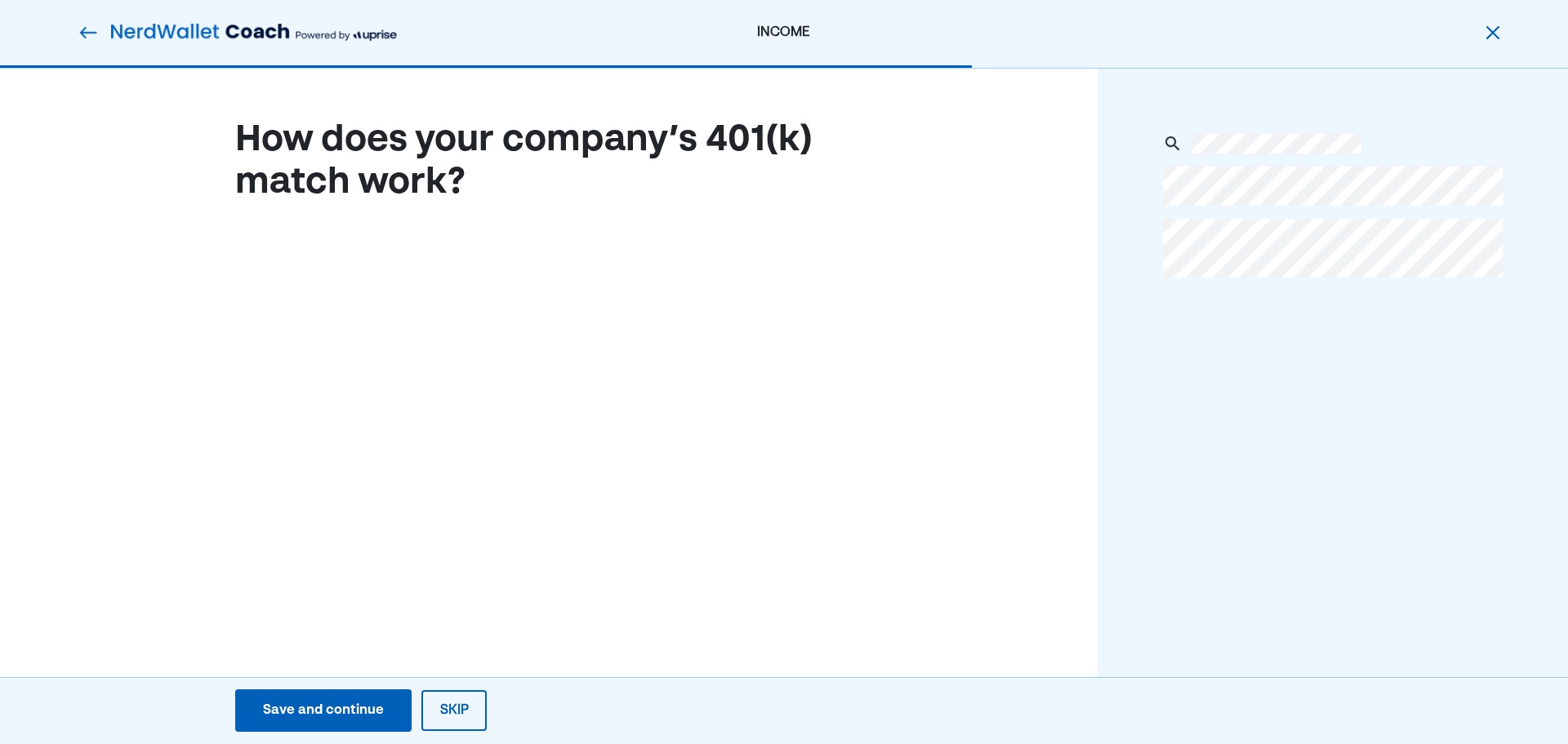
scroll to position [0, 0]
click at [454, 724] on button "Skip" at bounding box center [454, 710] width 65 height 41
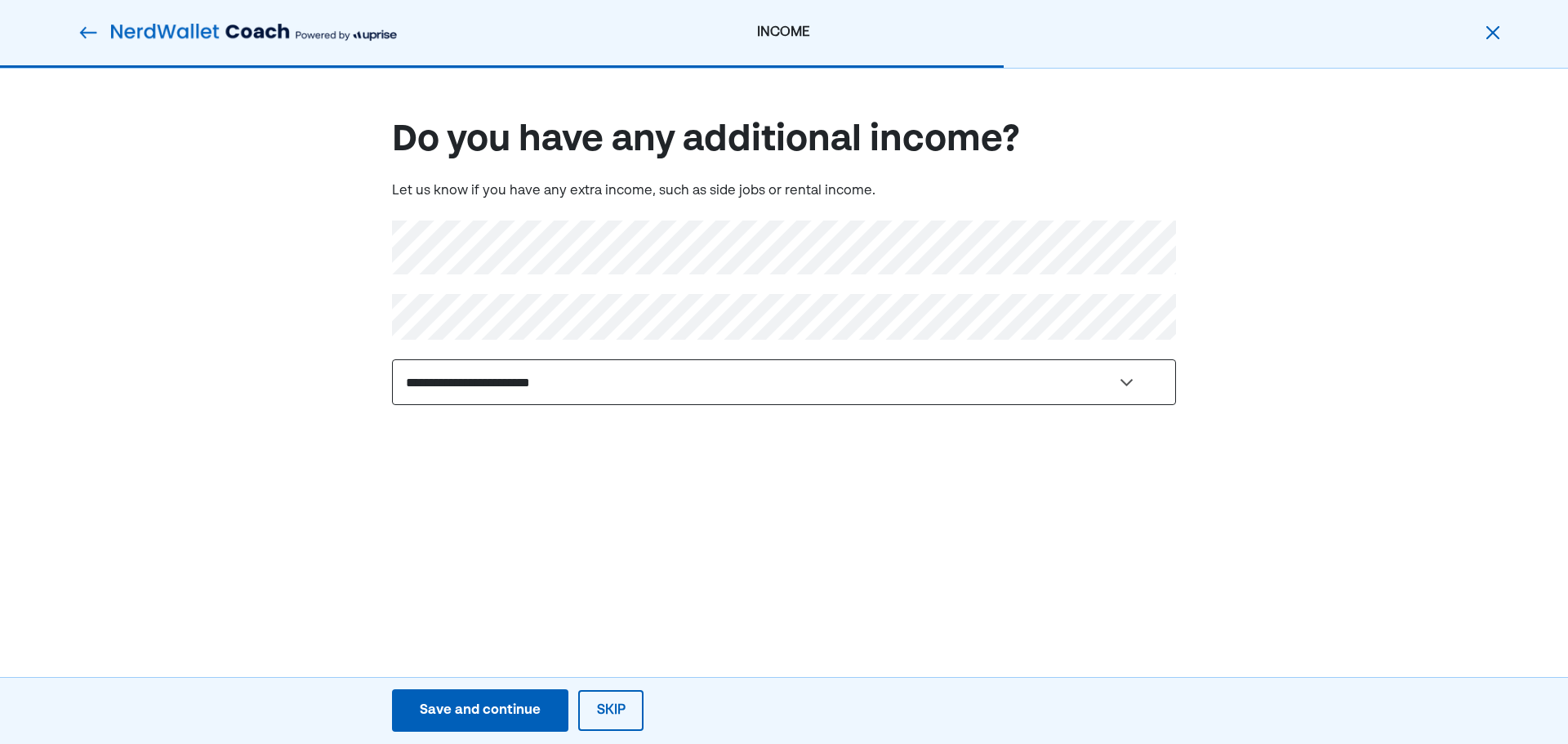
click at [479, 396] on select "**********" at bounding box center [784, 382] width 784 height 45
select select "**"
click at [392, 360] on select "**********" at bounding box center [784, 382] width 784 height 45
click at [477, 722] on button "Save and continue Save Save and continue" at bounding box center [480, 710] width 176 height 43
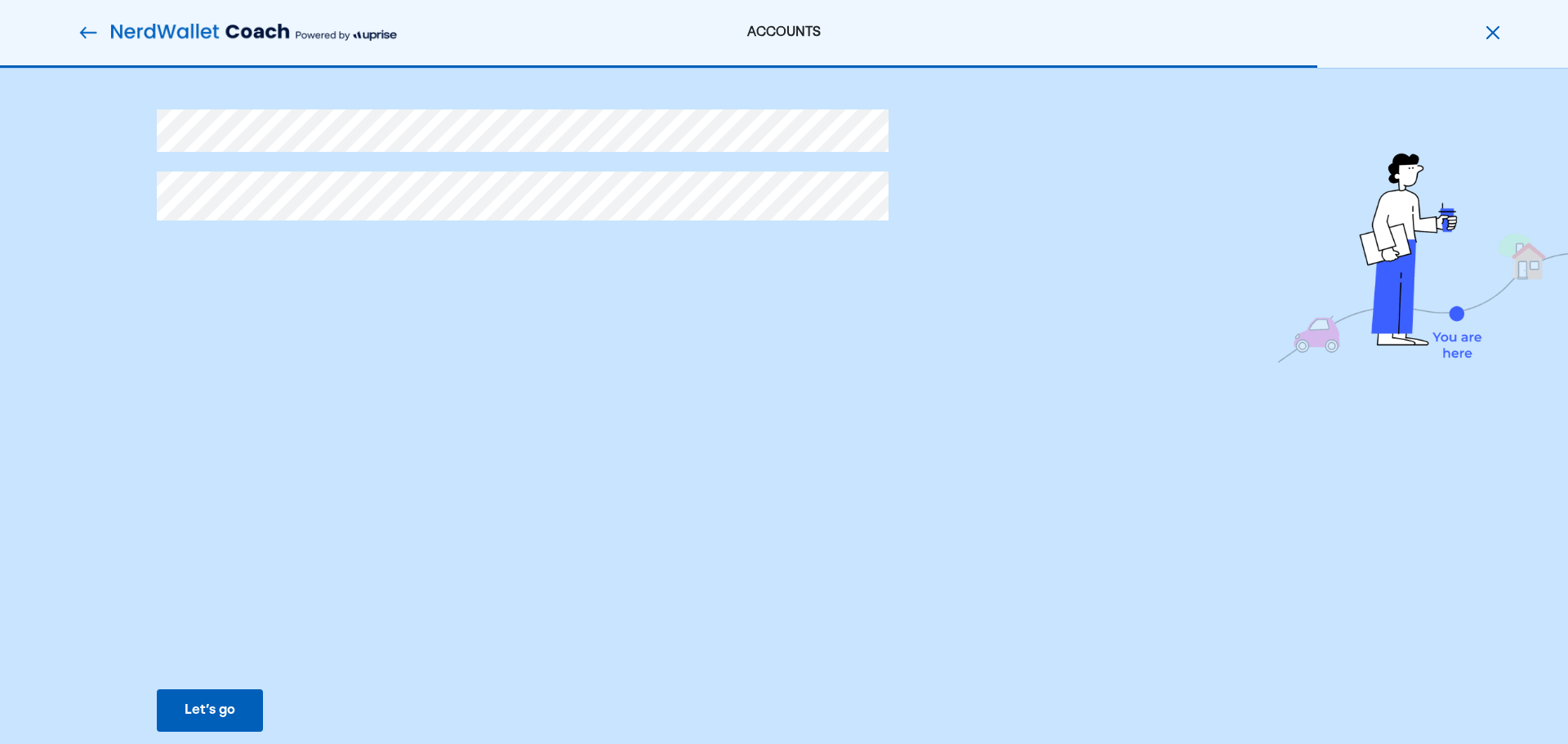
click at [176, 693] on button "Let’s go Save Let’s go" at bounding box center [210, 710] width 106 height 43
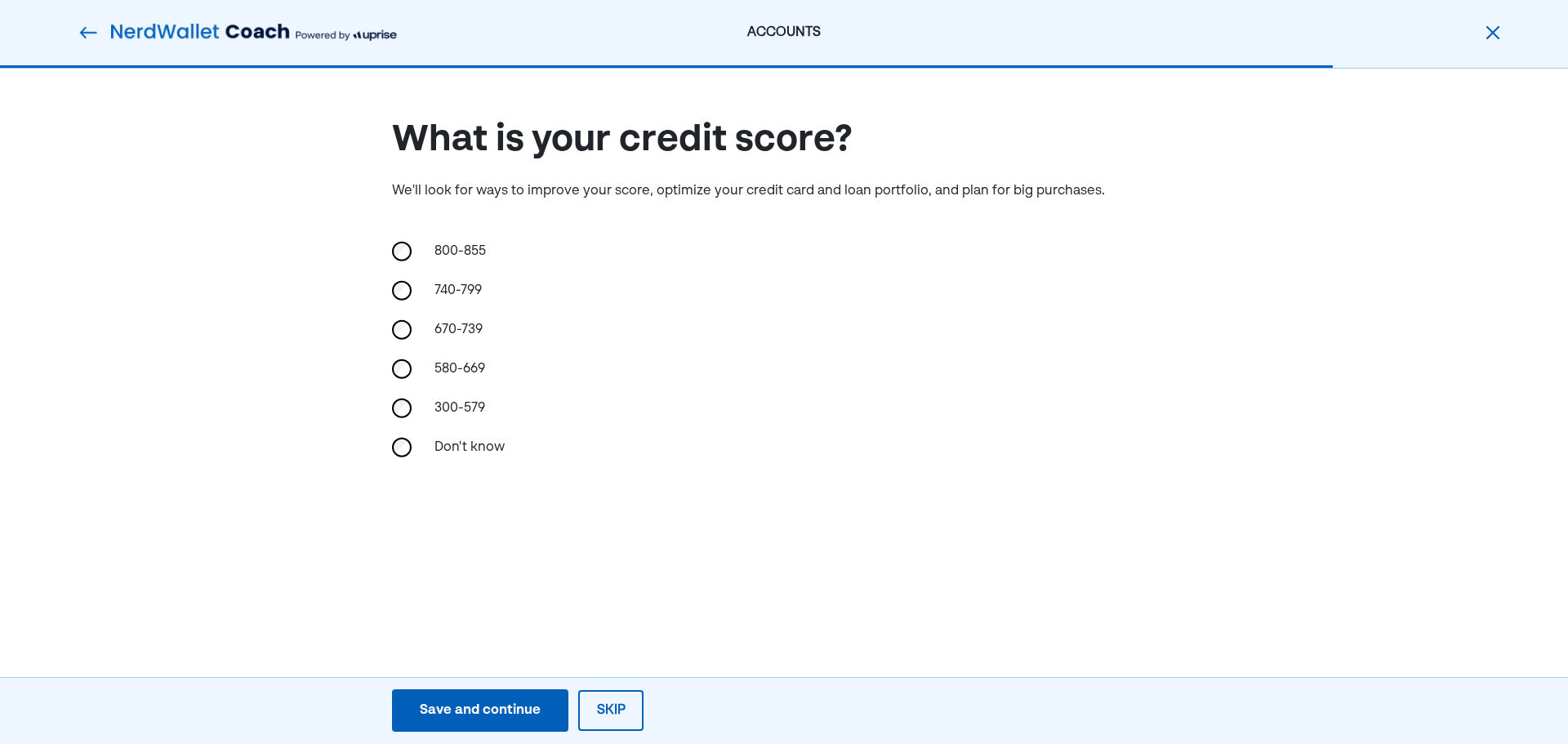
click at [477, 713] on div "Save and continue" at bounding box center [480, 710] width 121 height 20
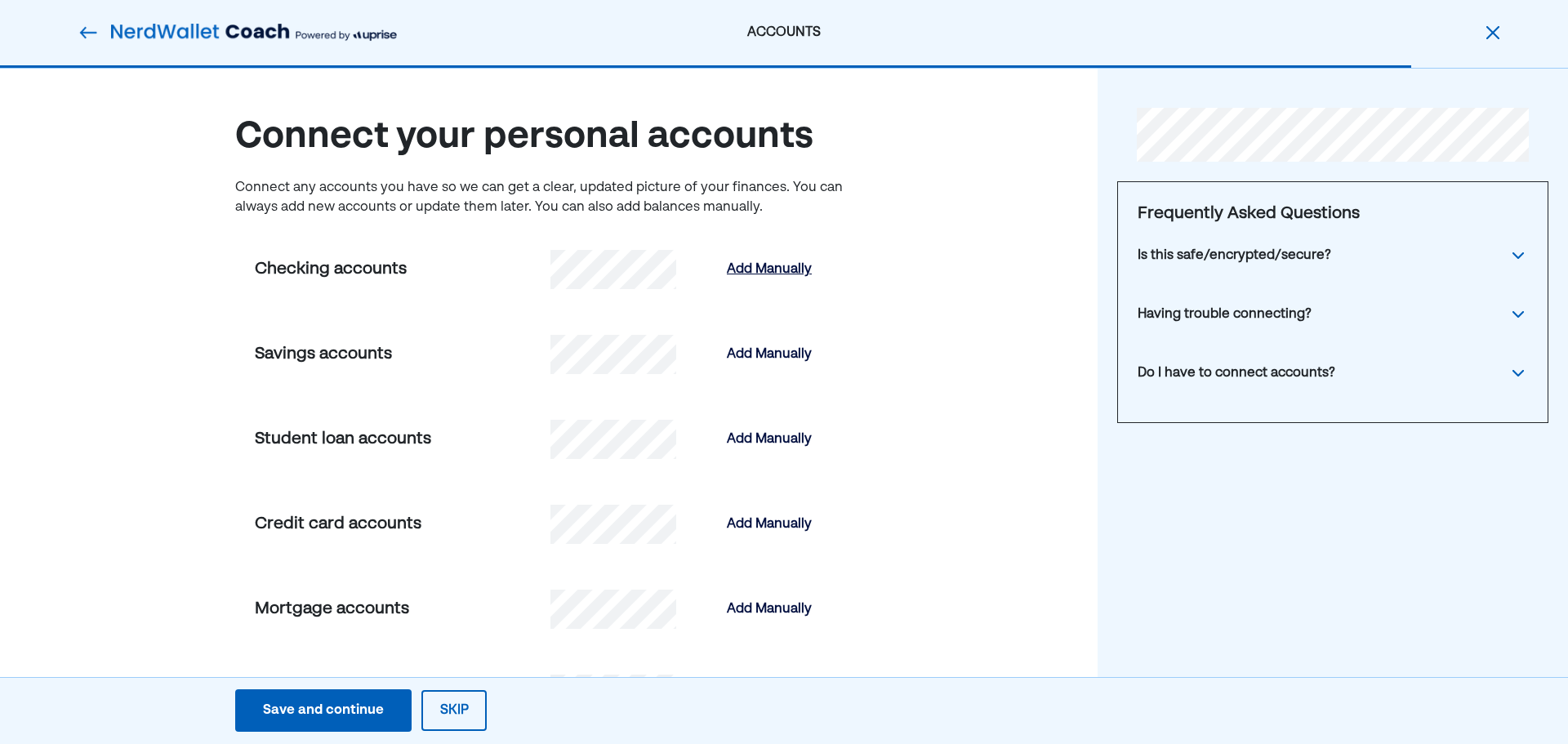
click at [739, 265] on div "Add Manually" at bounding box center [770, 269] width 85 height 20
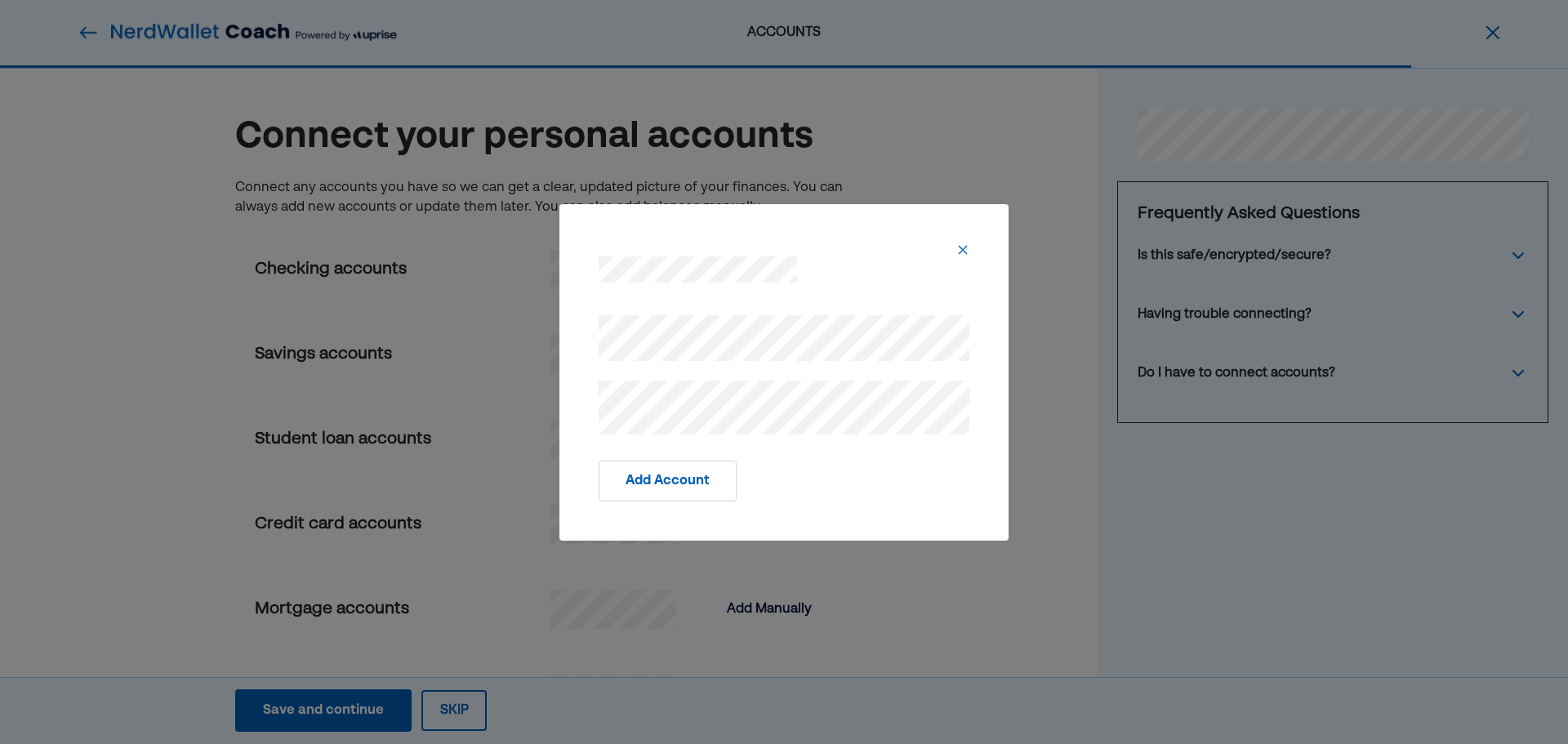
click at [658, 466] on button "Add Account" at bounding box center [668, 481] width 138 height 41
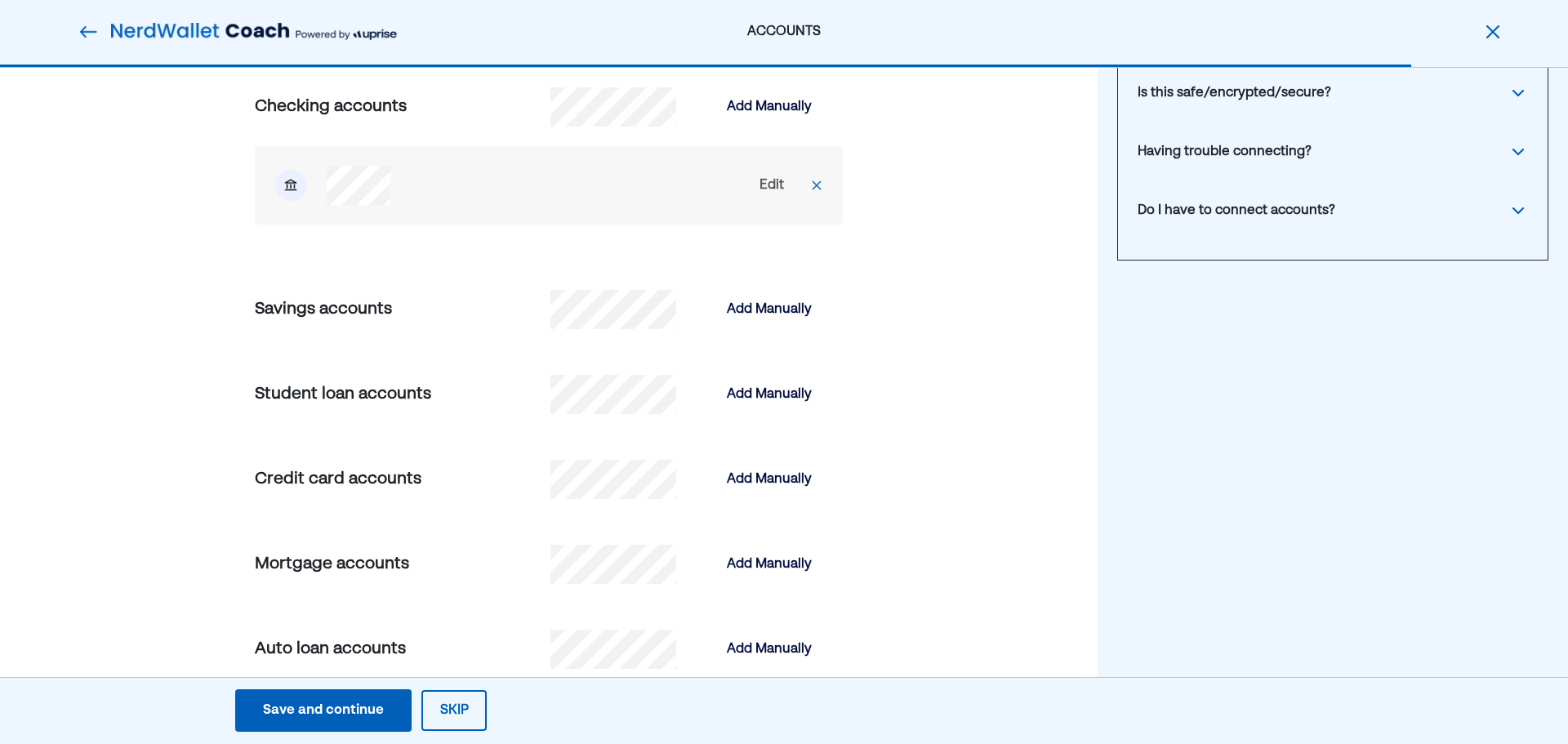
scroll to position [164, 0]
click at [789, 307] on div "Add Manually" at bounding box center [770, 309] width 85 height 20
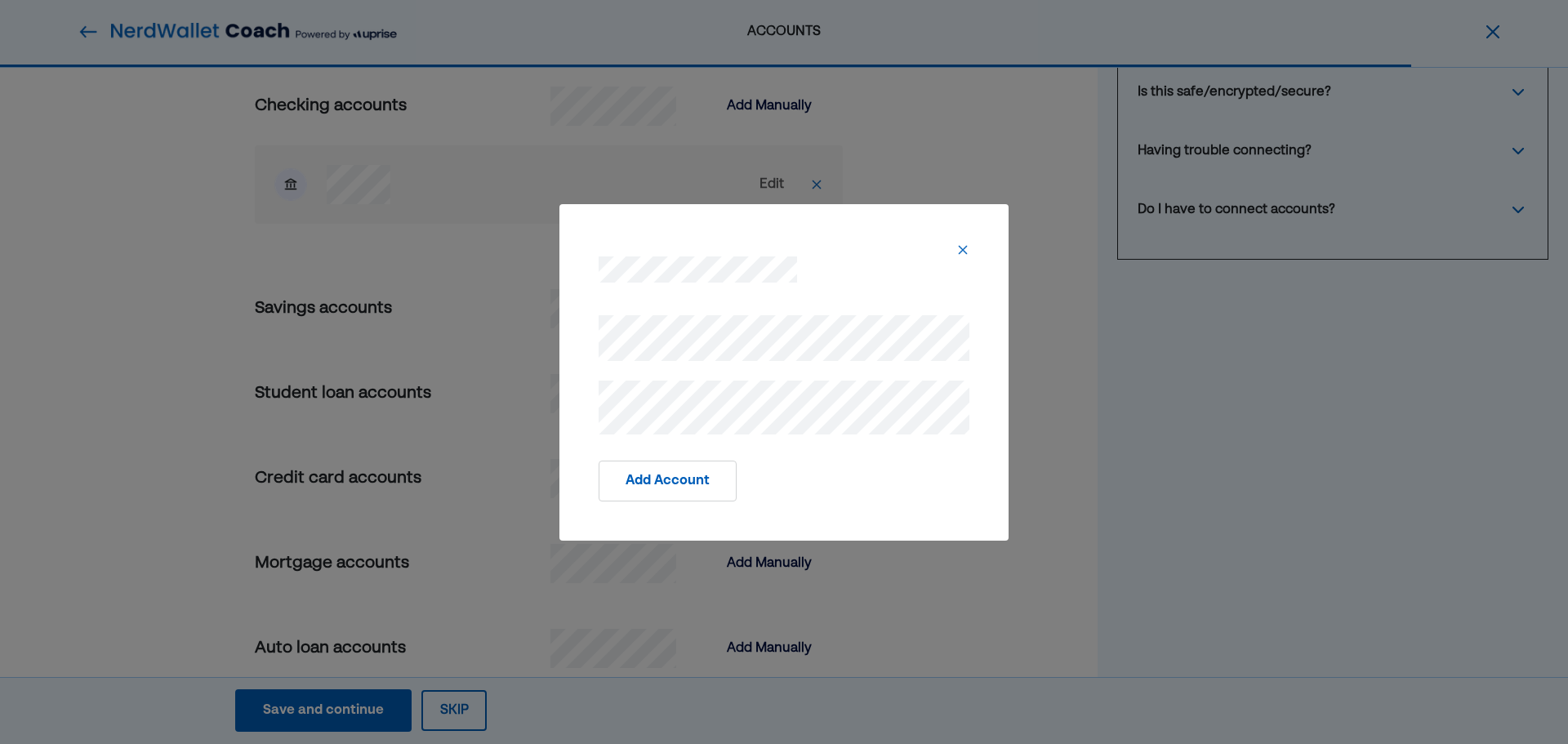
click at [677, 487] on button "Add Account" at bounding box center [668, 481] width 138 height 41
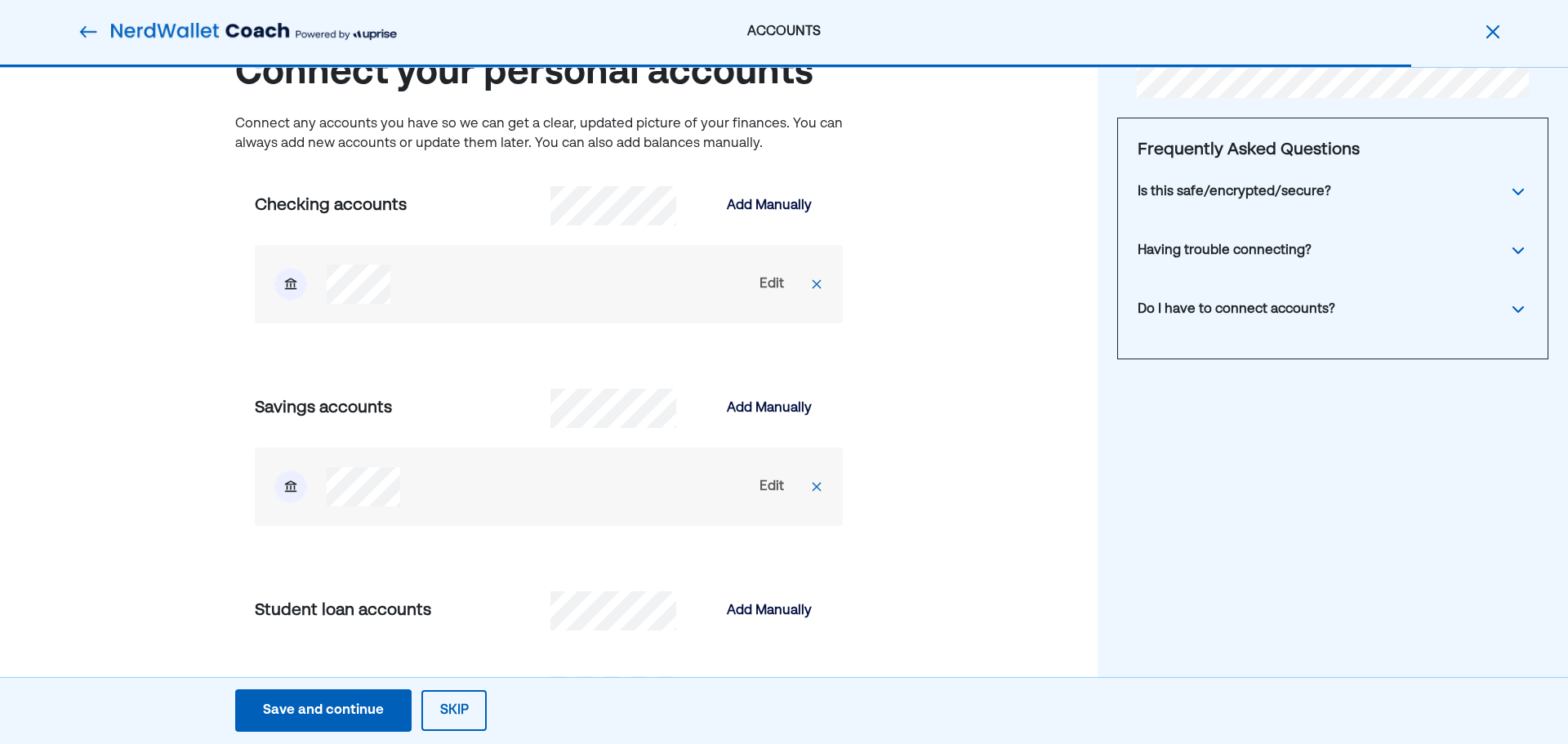
scroll to position [0, 0]
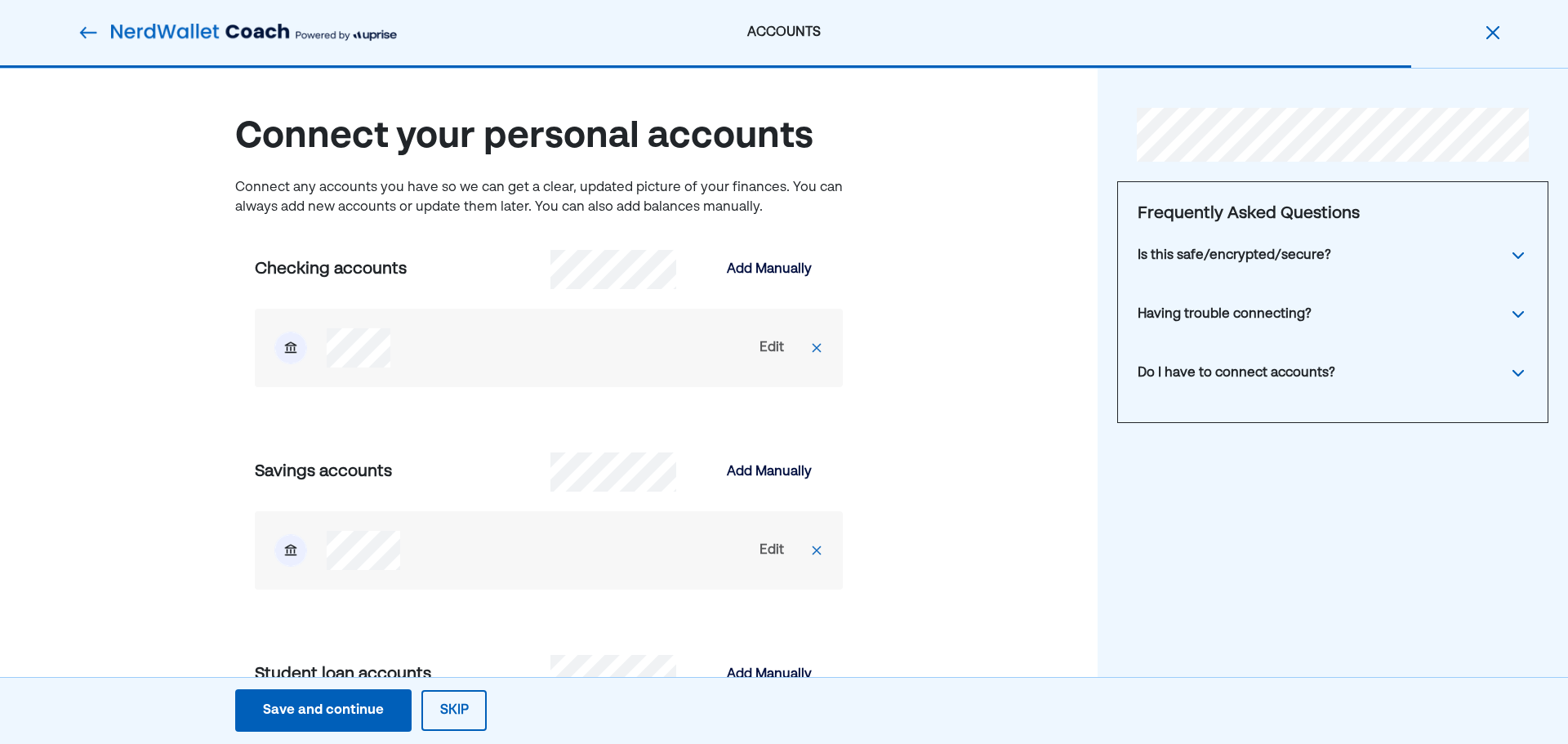
click at [1169, 258] on div "Is this safe/encrypted/secure?" at bounding box center [1235, 256] width 193 height 20
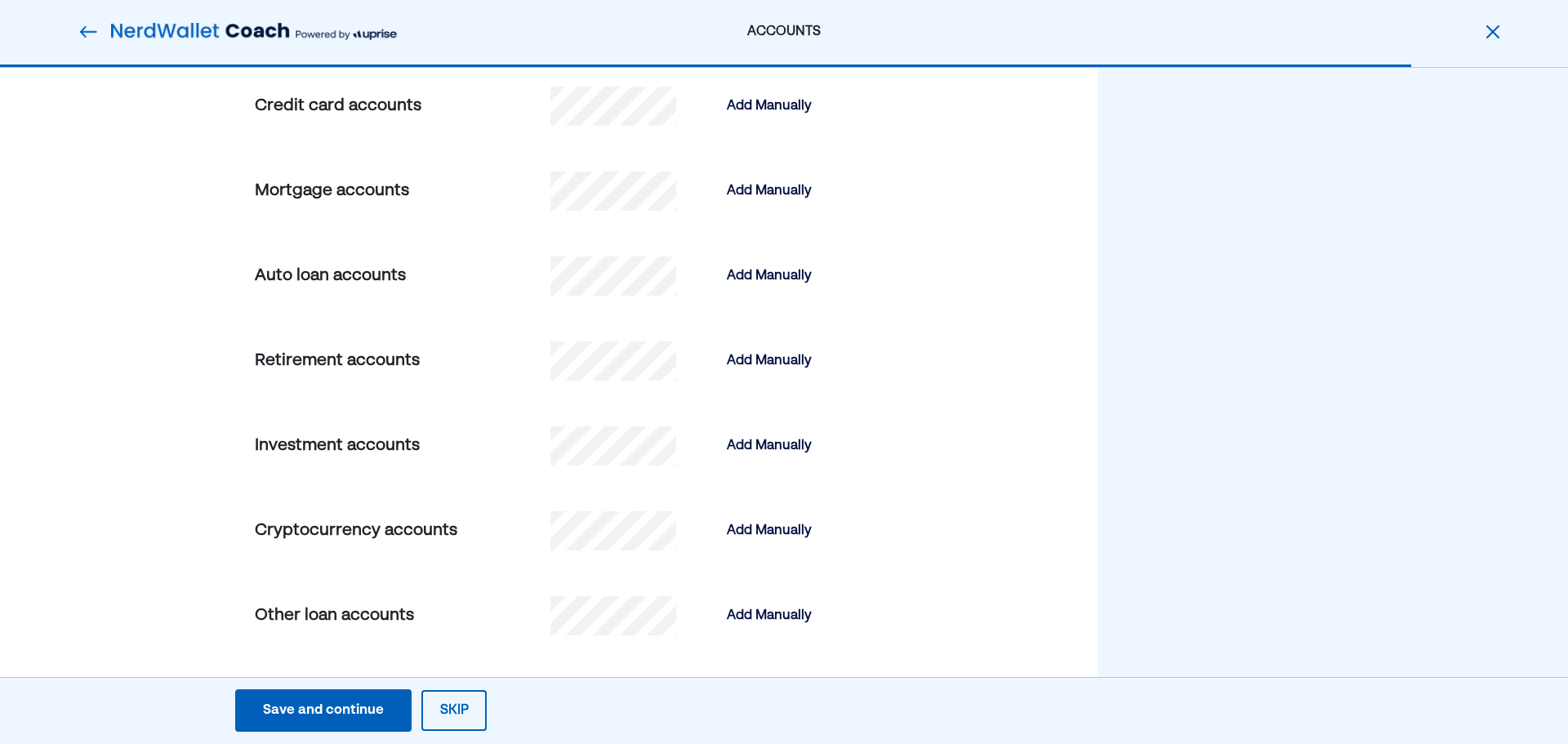
scroll to position [675, 0]
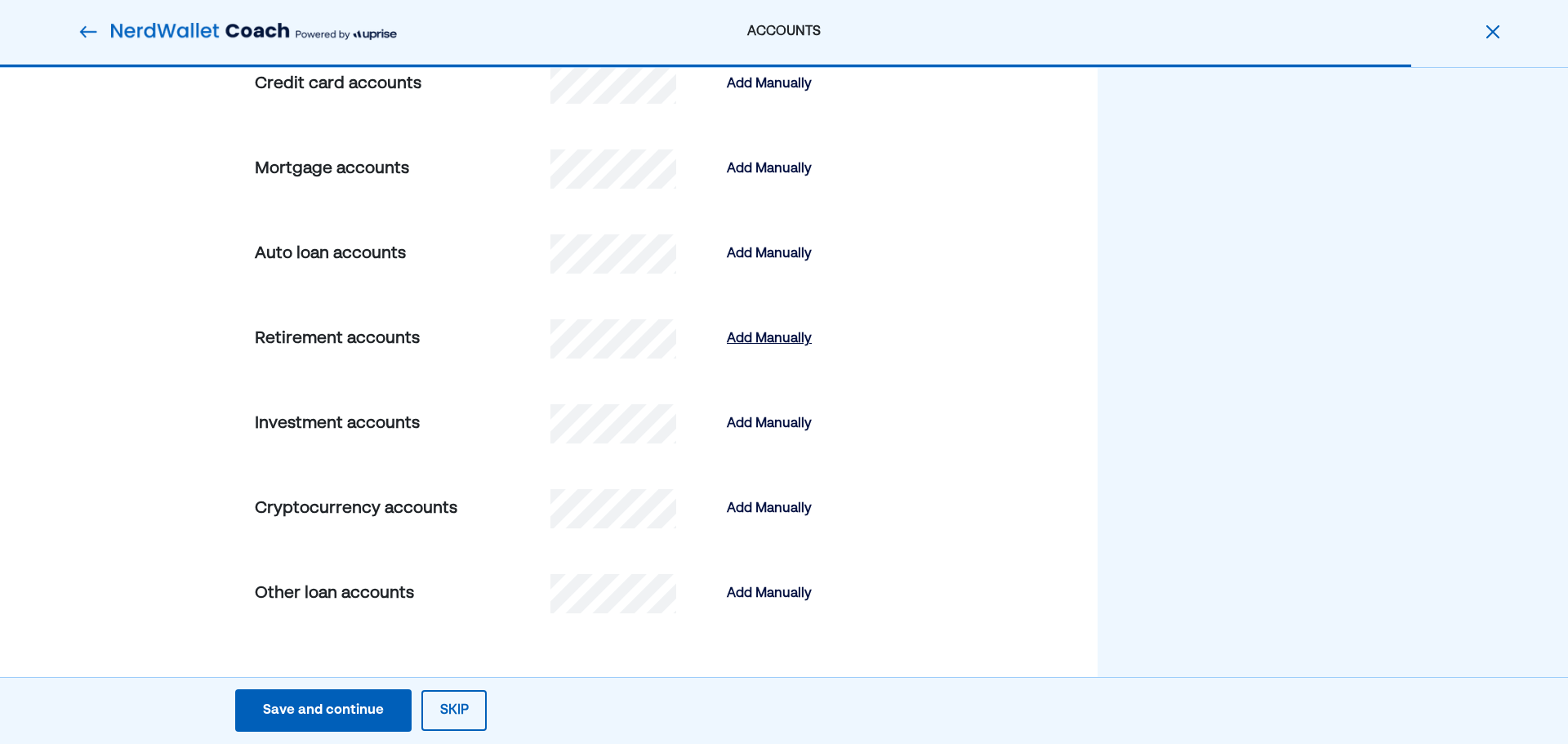
click at [749, 329] on div "Add Manually" at bounding box center [770, 339] width 85 height 20
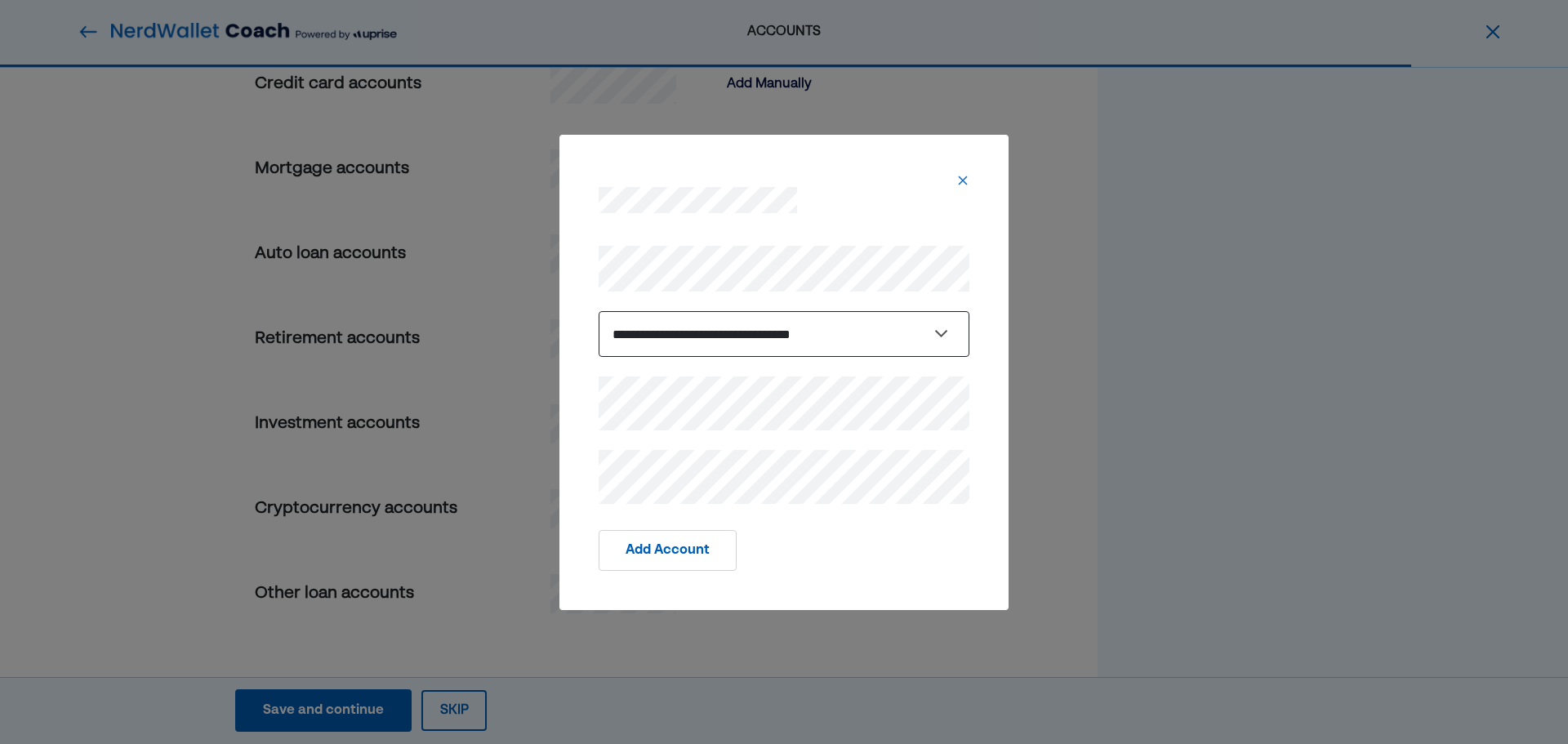
click at [747, 324] on select "**********" at bounding box center [784, 334] width 371 height 45
select select "**********"
click at [598, 311] on select "**********" at bounding box center [784, 334] width 371 height 45
click at [685, 548] on button "Add Account" at bounding box center [668, 550] width 138 height 41
click at [705, 556] on button "Add Account" at bounding box center [668, 550] width 138 height 41
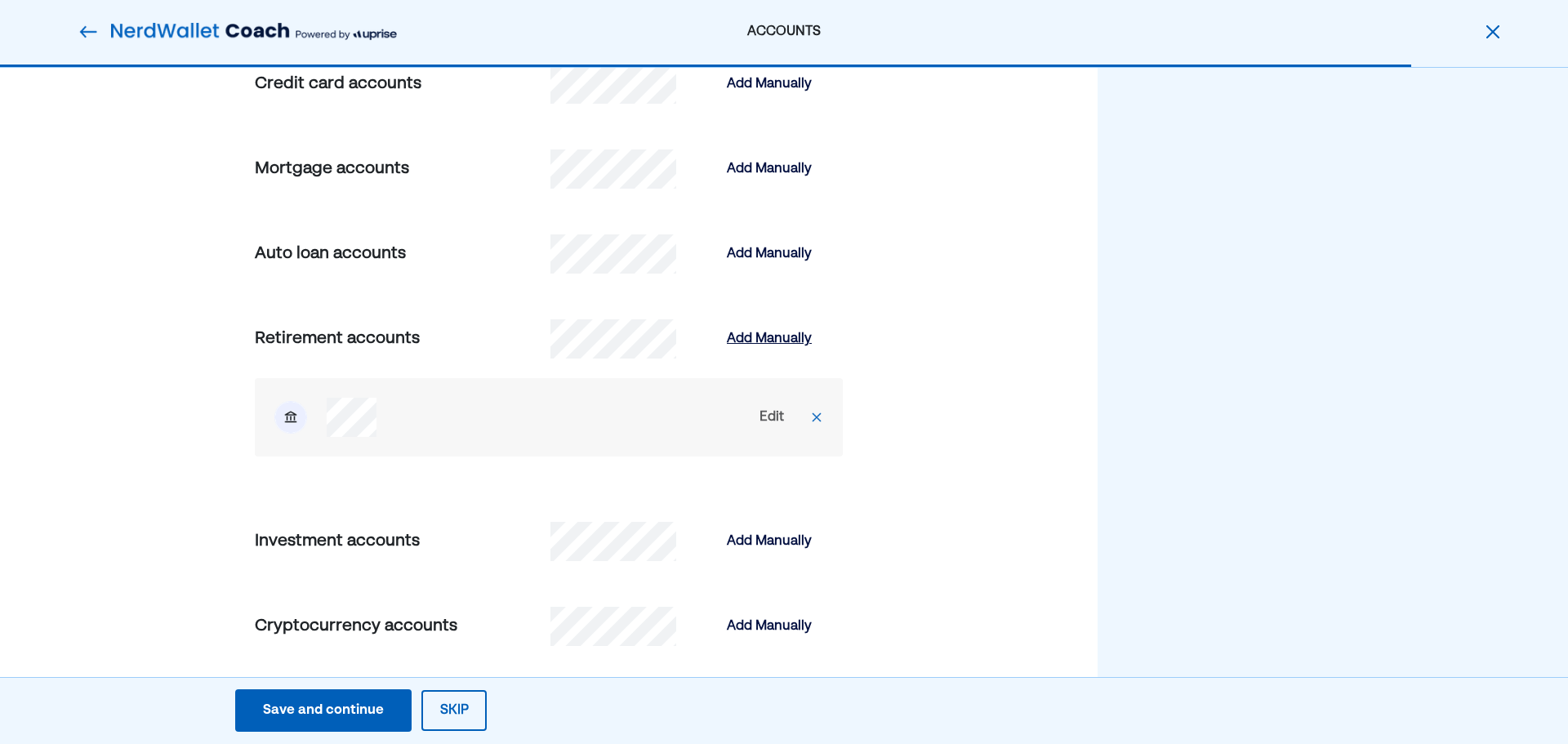
click at [747, 333] on div "Add Manually" at bounding box center [770, 339] width 85 height 20
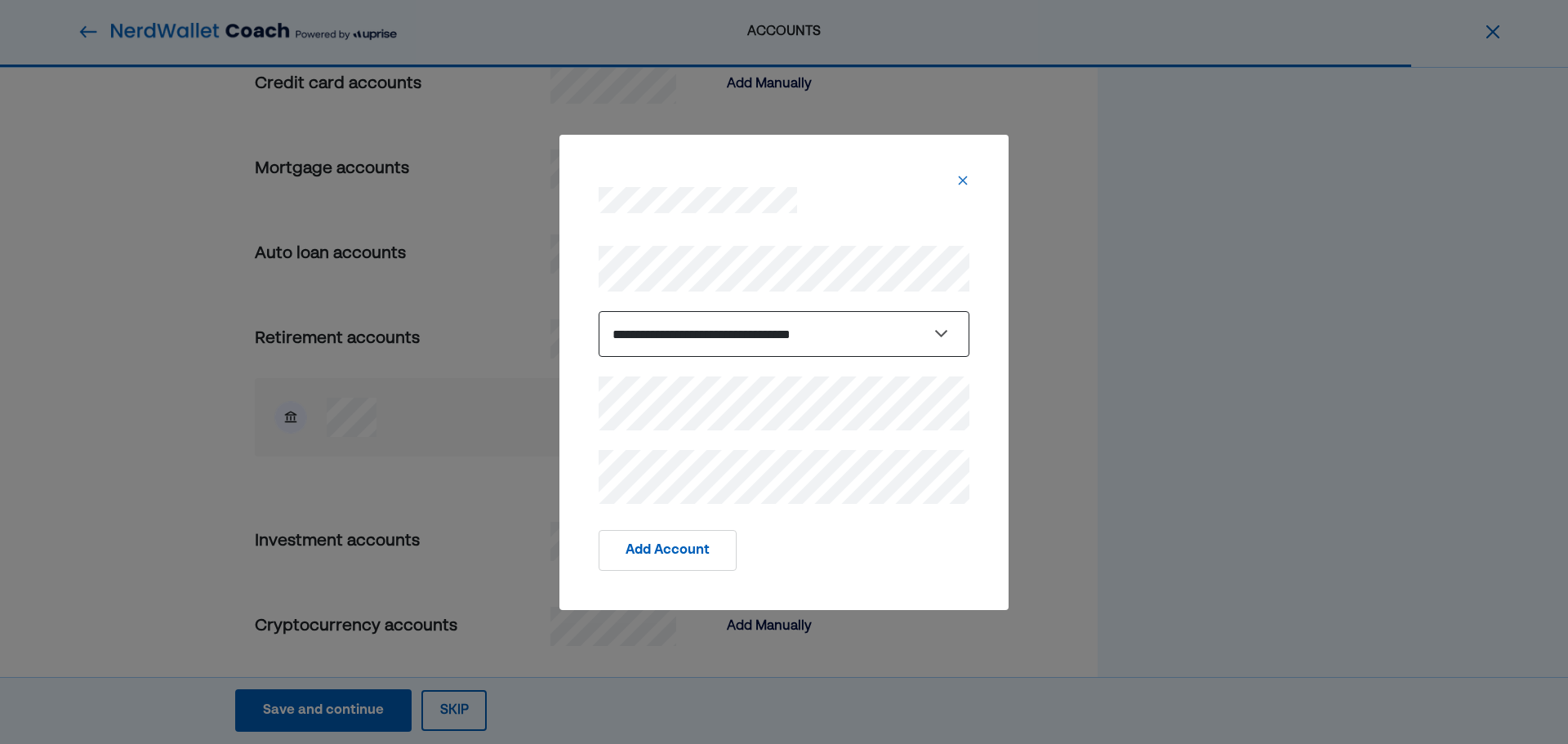
click at [651, 325] on select "**********" at bounding box center [784, 334] width 371 height 45
select select "**********"
click at [598, 311] on select "**********" at bounding box center [784, 334] width 371 height 45
click at [668, 544] on button "Add Account" at bounding box center [668, 550] width 138 height 41
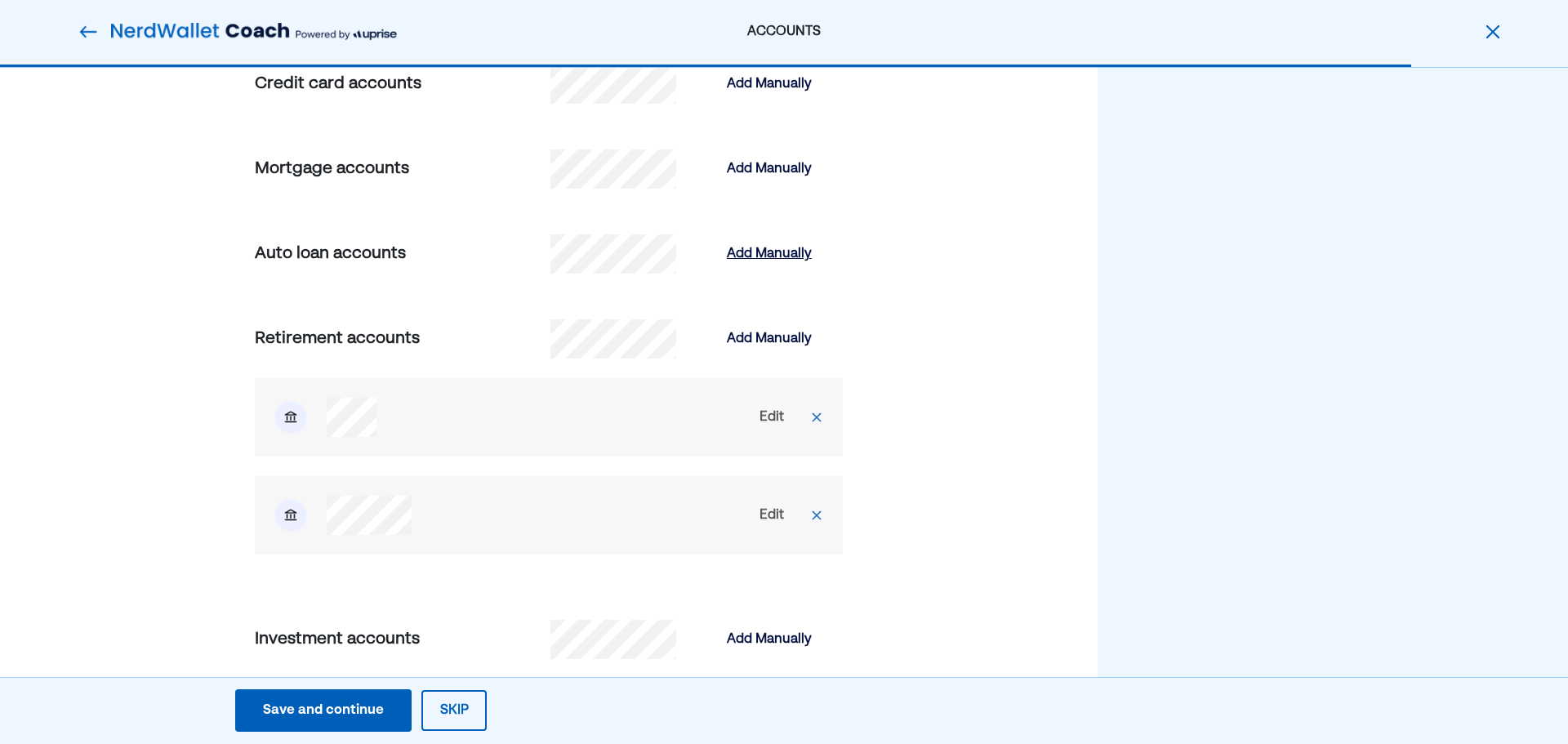
click at [745, 250] on div "Add Manually" at bounding box center [770, 254] width 85 height 20
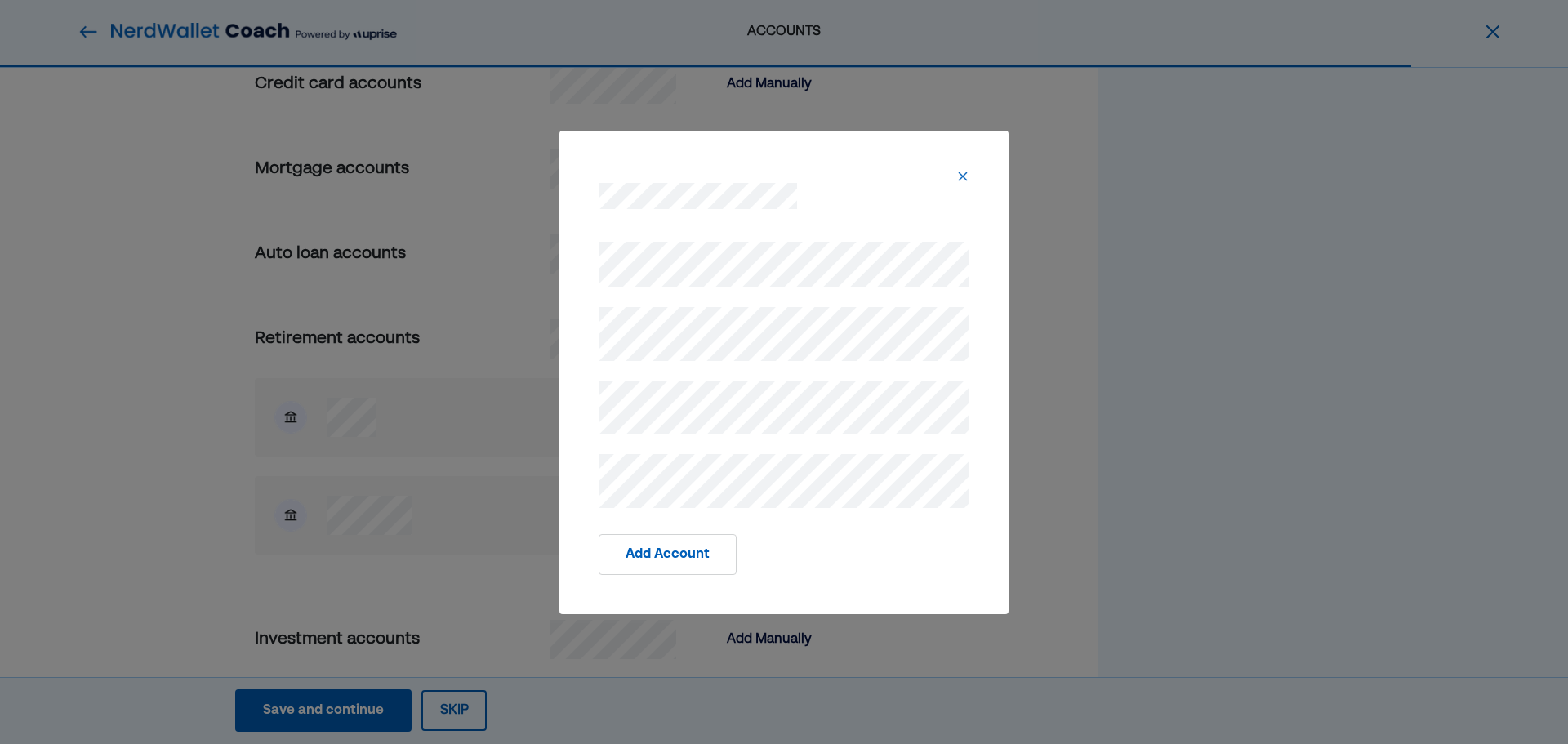
click at [681, 557] on button "Add Account" at bounding box center [668, 554] width 138 height 41
click at [682, 556] on button "Add Account" at bounding box center [668, 554] width 138 height 41
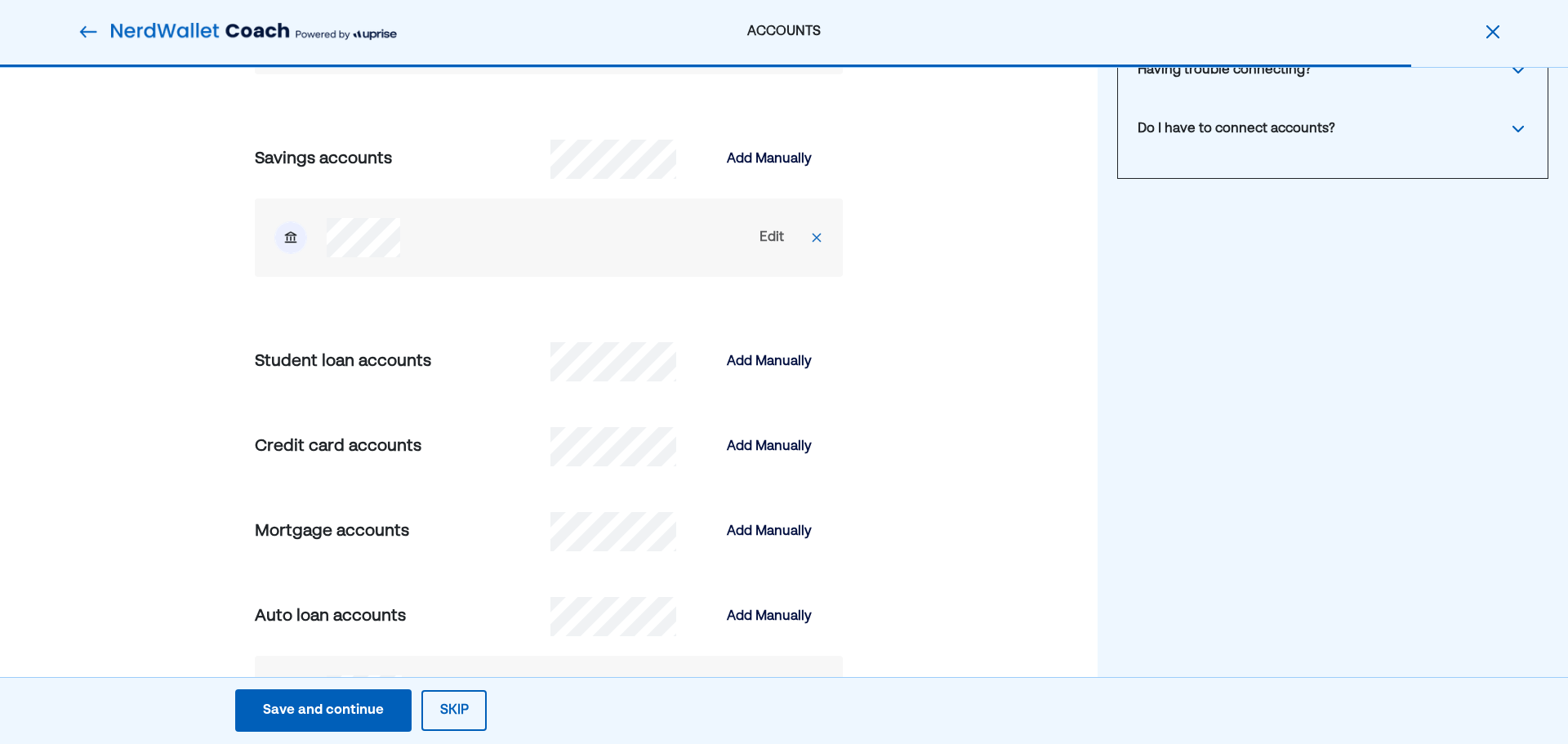
scroll to position [327, 0]
